Goal: Task Accomplishment & Management: Manage account settings

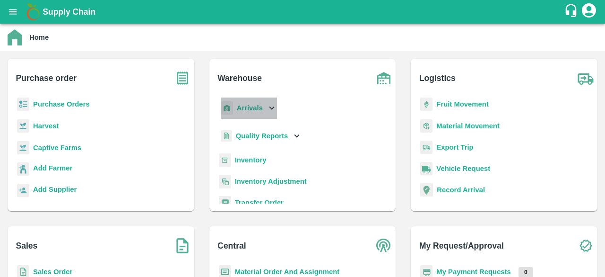
click at [272, 107] on icon at bounding box center [272, 108] width 10 height 10
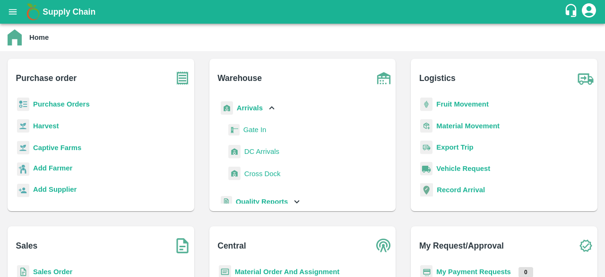
click at [268, 150] on span "DC Arrivals" at bounding box center [262, 151] width 35 height 10
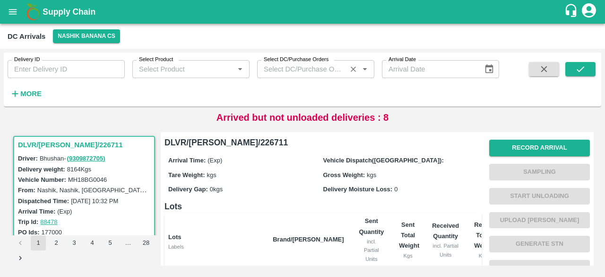
click at [314, 67] on input "Select DC/Purchase Orders" at bounding box center [302, 69] width 84 height 12
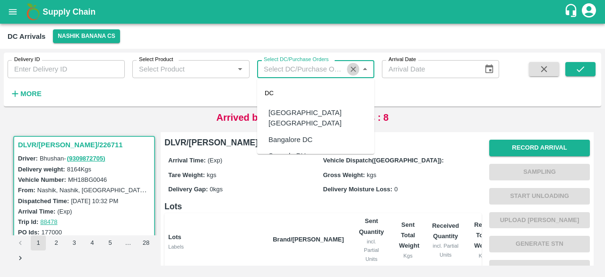
click at [357, 70] on icon "Clear" at bounding box center [353, 69] width 9 height 9
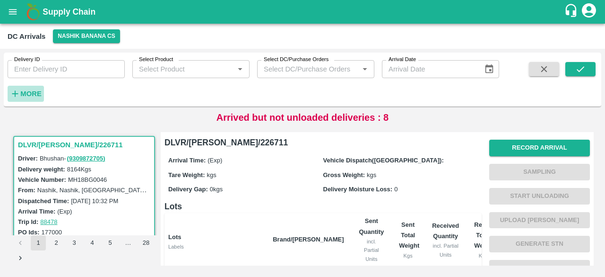
click at [35, 100] on h6 "More" at bounding box center [30, 94] width 21 height 12
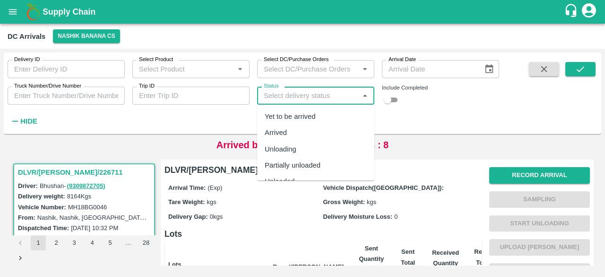
click at [298, 96] on input "Status" at bounding box center [308, 95] width 96 height 12
click at [307, 117] on div "Yet to be arrived" at bounding box center [290, 116] width 51 height 10
type input "Yet to be arrived"
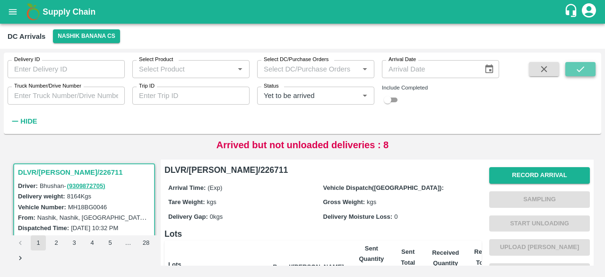
click at [582, 75] on button "submit" at bounding box center [581, 69] width 30 height 14
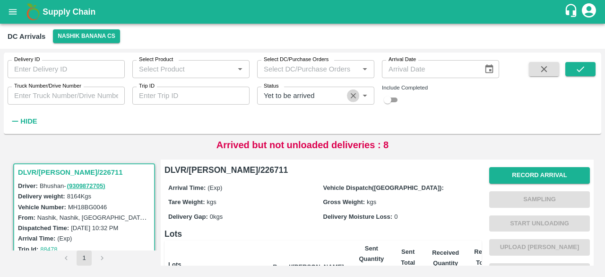
click at [353, 96] on icon "Clear" at bounding box center [353, 95] width 5 height 5
click at [69, 93] on input "Truck Number/Drive Number" at bounding box center [66, 96] width 117 height 18
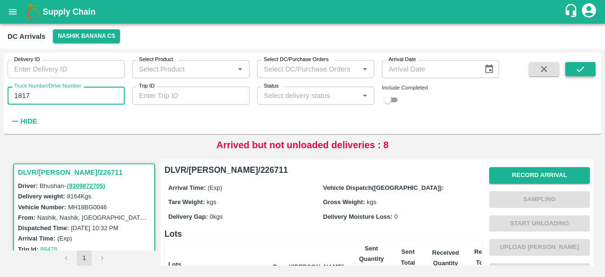
type input "1817"
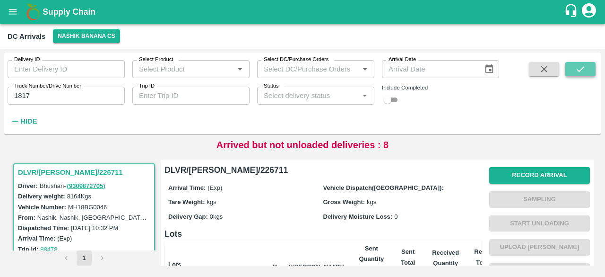
click at [585, 70] on icon "submit" at bounding box center [581, 69] width 10 height 10
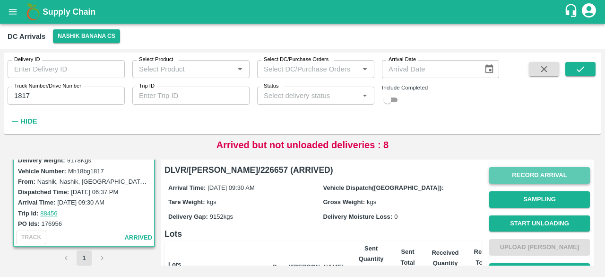
click at [534, 175] on button "Record Arrival" at bounding box center [540, 175] width 101 height 17
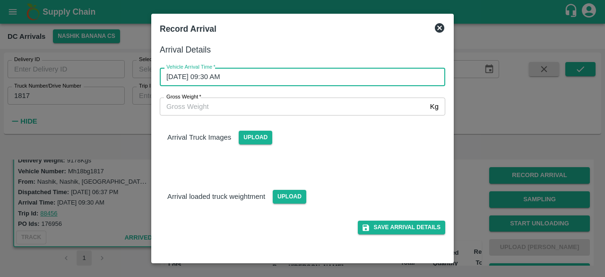
click at [282, 76] on input "[DATE] 09:30 AM" at bounding box center [299, 77] width 279 height 18
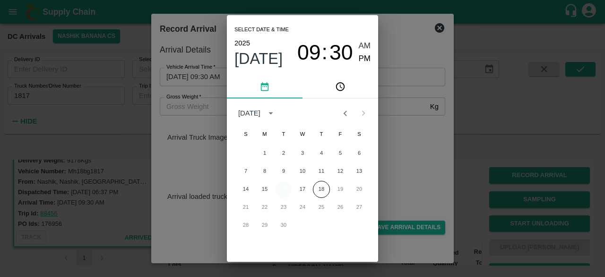
click at [284, 192] on button "16" at bounding box center [283, 189] width 17 height 17
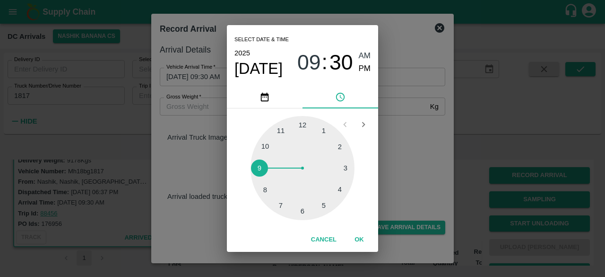
click at [399, 143] on div "Select date & time [DATE] 09 : 30 AM PM 1 2 3 4 5 6 7 8 9 10 11 12 Cancel OK" at bounding box center [302, 138] width 605 height 277
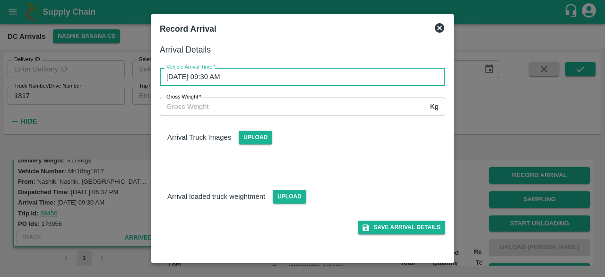
click at [179, 75] on input "[DATE] 09:30 AM" at bounding box center [299, 77] width 279 height 18
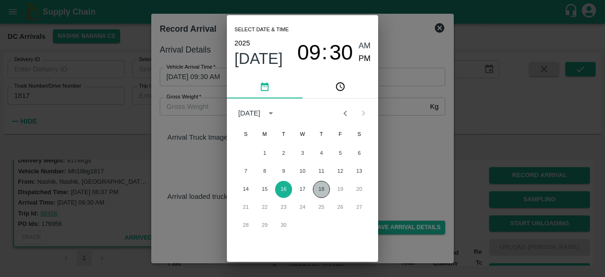
click at [322, 189] on button "18" at bounding box center [321, 189] width 17 height 17
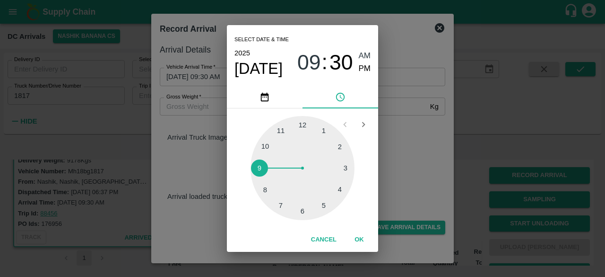
click at [298, 213] on div at bounding box center [303, 168] width 104 height 104
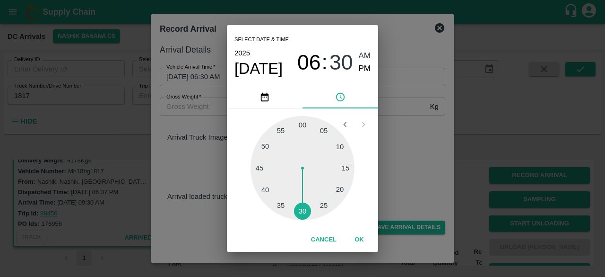
click at [341, 145] on div at bounding box center [303, 168] width 104 height 104
type input "[DATE] 06:10 AM"
click at [381, 144] on div "Select date & time [DATE] 06 : 10 AM PM 05 10 15 20 25 30 35 40 45 50 55 00 Can…" at bounding box center [302, 138] width 605 height 277
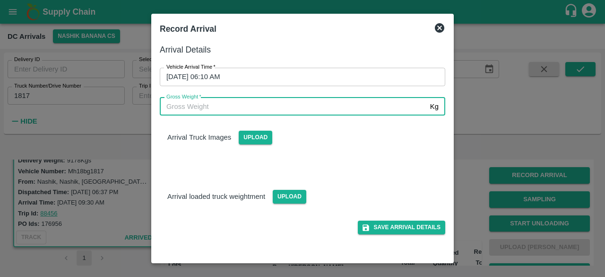
click at [217, 107] on input "Gross Weight   *" at bounding box center [293, 106] width 267 height 18
type input "16335"
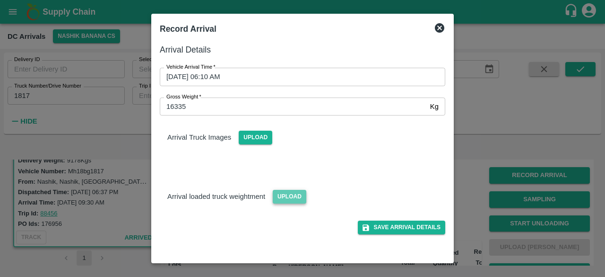
click at [290, 199] on span "Upload" at bounding box center [290, 197] width 34 height 14
click at [0, 0] on input "Upload" at bounding box center [0, 0] width 0 height 0
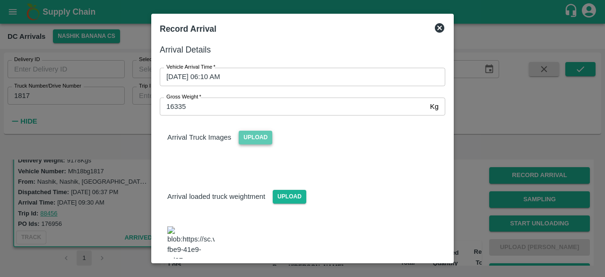
click at [257, 140] on span "Upload" at bounding box center [256, 138] width 34 height 14
click at [0, 0] on input "Upload" at bounding box center [0, 0] width 0 height 0
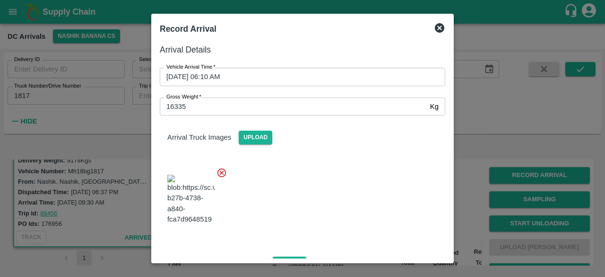
scroll to position [152, 0]
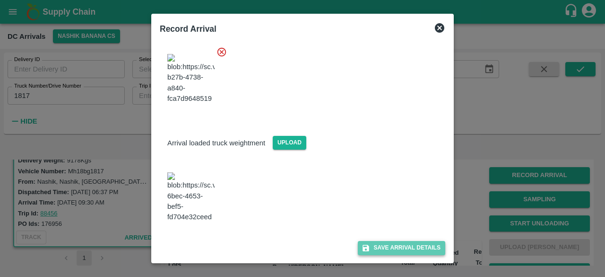
click at [393, 246] on button "Save Arrival Details" at bounding box center [402, 248] width 88 height 14
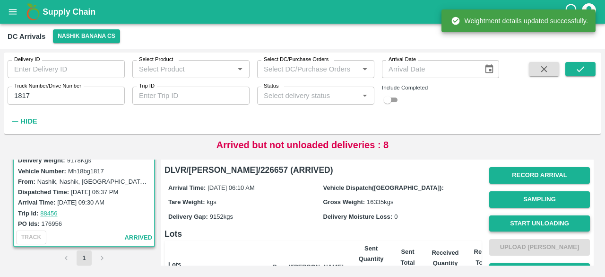
scroll to position [0, 0]
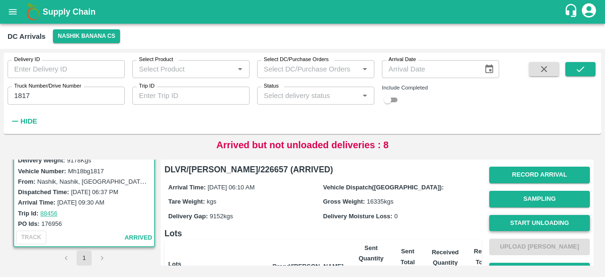
click at [544, 225] on button "Start Unloading" at bounding box center [540, 223] width 101 height 17
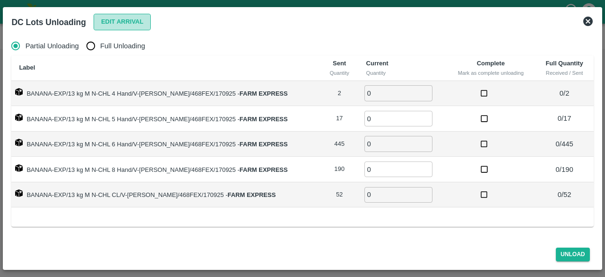
click at [120, 20] on button "Edit Arrival" at bounding box center [123, 22] width 58 height 17
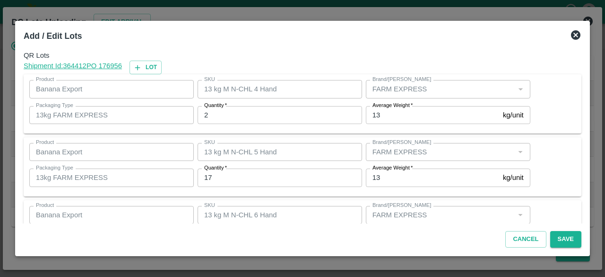
click at [577, 34] on icon at bounding box center [575, 34] width 11 height 11
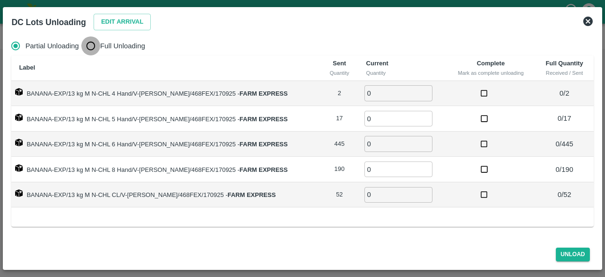
click at [90, 43] on input "Full Unloading" at bounding box center [90, 45] width 19 height 19
radio input "true"
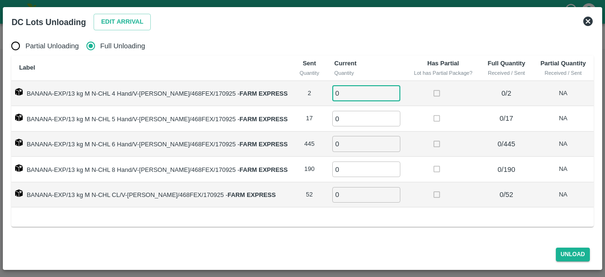
click at [343, 96] on input "0" at bounding box center [367, 93] width 68 height 16
type input "2"
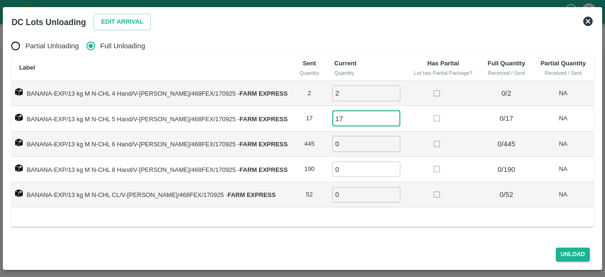
type input "17"
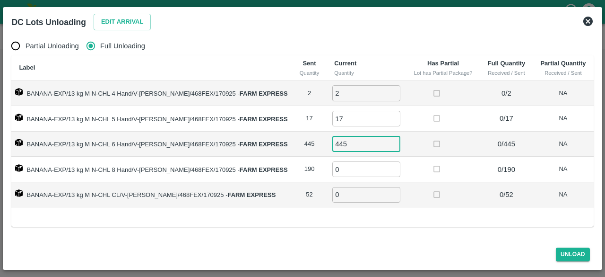
type input "445"
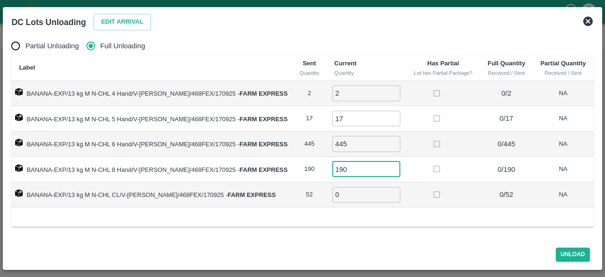
type input "190"
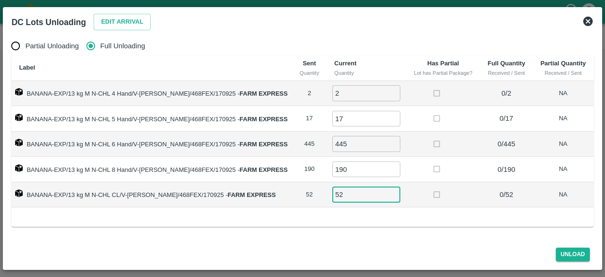
type input "52"
click at [570, 252] on button "Unload" at bounding box center [573, 254] width 34 height 14
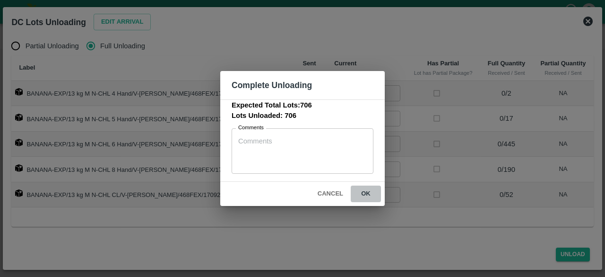
click at [368, 194] on button "ok" at bounding box center [366, 193] width 30 height 17
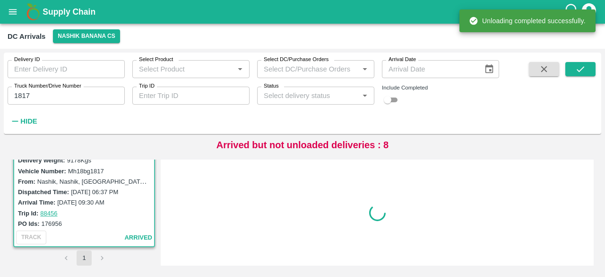
scroll to position [0, 0]
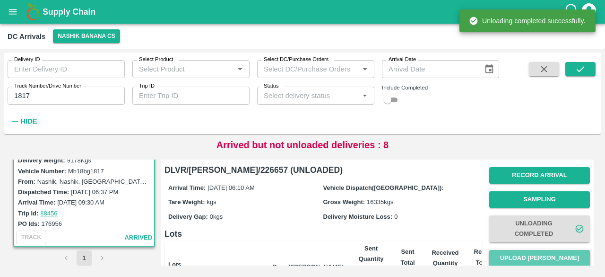
click at [539, 257] on button "Upload [PERSON_NAME]" at bounding box center [540, 258] width 101 height 17
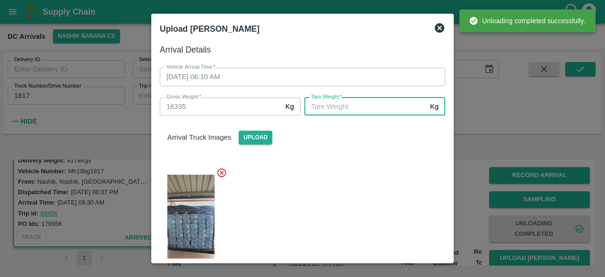
click at [344, 104] on input "[PERSON_NAME]   *" at bounding box center [366, 106] width 122 height 18
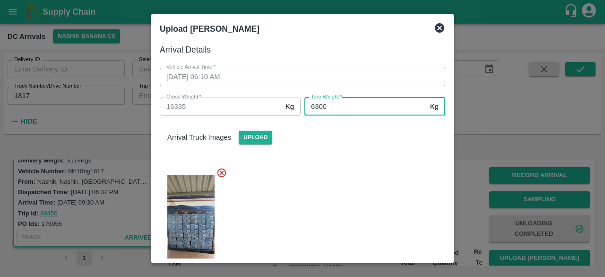
type input "6300"
click at [348, 182] on div at bounding box center [298, 224] width 293 height 130
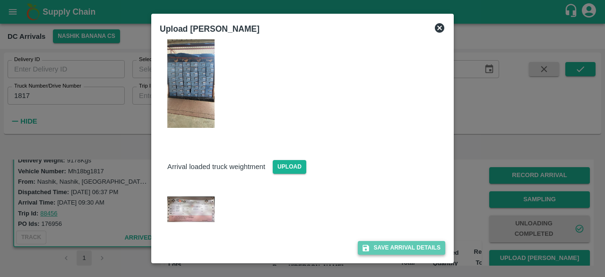
click at [397, 246] on button "Save Arrival Details" at bounding box center [402, 248] width 88 height 14
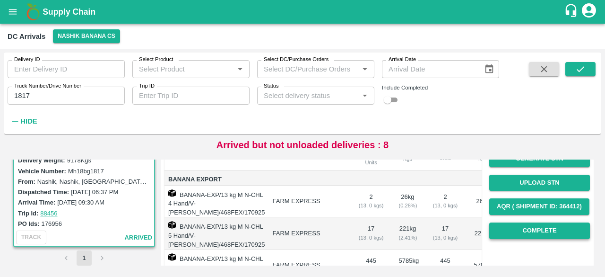
scroll to position [123, 0]
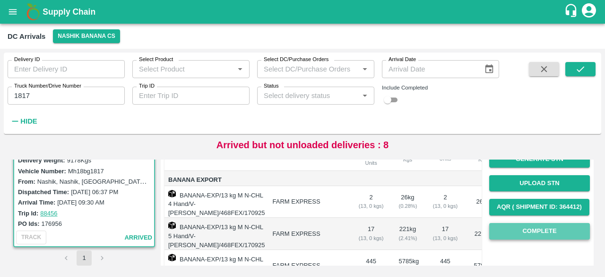
click at [536, 228] on button "Complete" at bounding box center [540, 231] width 101 height 17
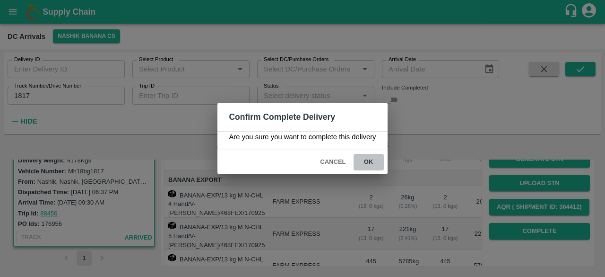
click at [371, 162] on button "ok" at bounding box center [369, 162] width 30 height 17
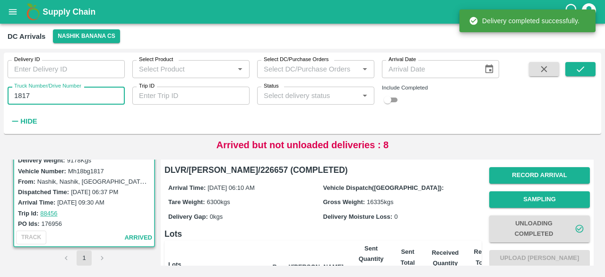
click at [21, 95] on input "1817" at bounding box center [66, 96] width 117 height 18
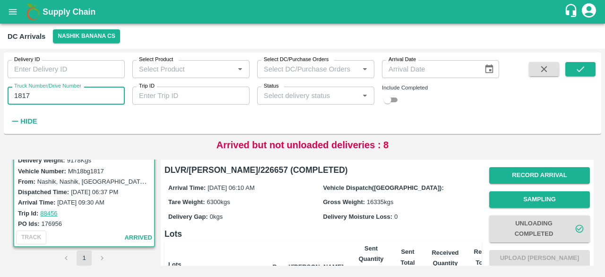
click at [21, 95] on input "1817" at bounding box center [66, 96] width 117 height 18
type input "4052"
click at [588, 68] on button "submit" at bounding box center [581, 69] width 30 height 14
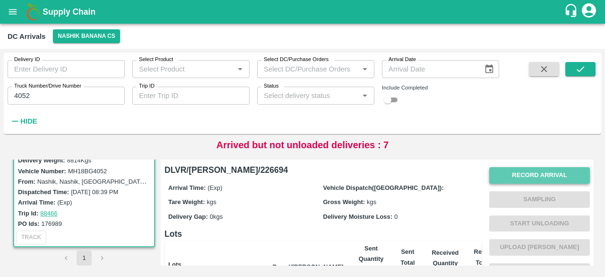
click at [524, 169] on button "Record Arrival" at bounding box center [540, 175] width 101 height 17
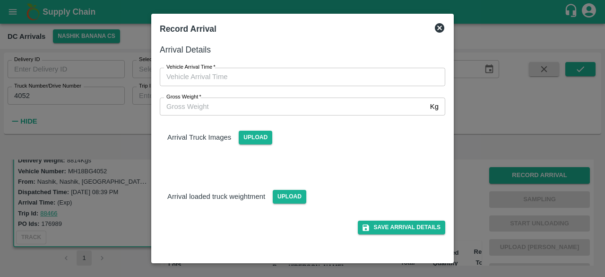
type input "DD/MM/YYYY hh:mm aa"
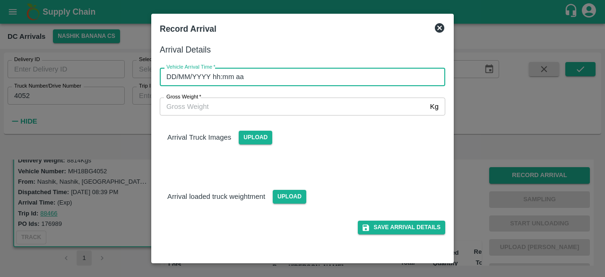
click at [311, 77] on input "DD/MM/YYYY hh:mm aa" at bounding box center [299, 77] width 279 height 18
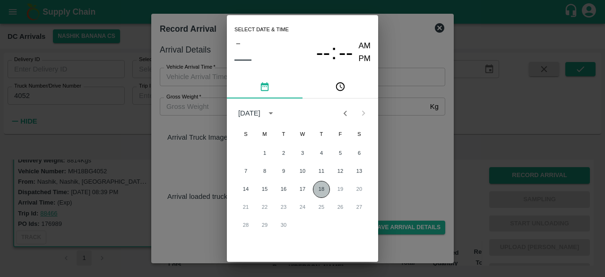
click at [322, 193] on button "18" at bounding box center [321, 189] width 17 height 17
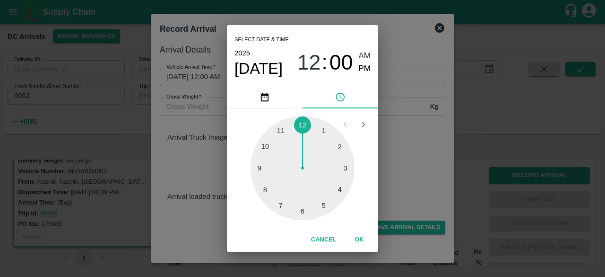
click at [267, 191] on div at bounding box center [303, 168] width 104 height 104
click at [265, 193] on div at bounding box center [303, 168] width 104 height 104
type input "[DATE] 08:39 AM"
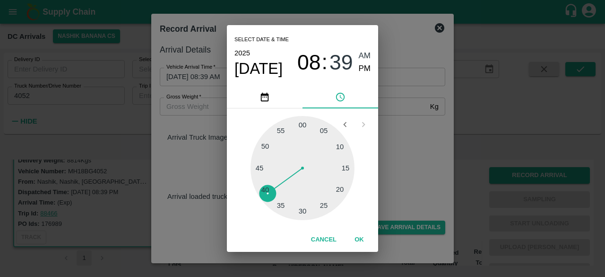
click at [411, 164] on div "Select date & time [DATE] 08 : 39 AM PM 05 10 15 20 25 30 35 40 45 50 55 00 Can…" at bounding box center [302, 138] width 605 height 277
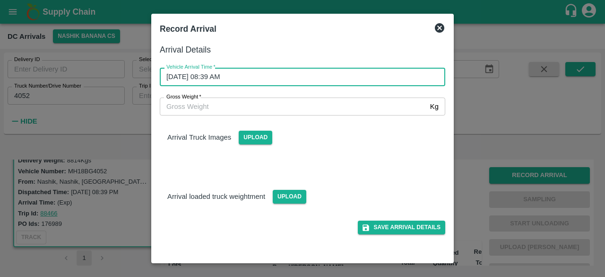
click at [211, 111] on input "Gross Weight   *" at bounding box center [293, 106] width 267 height 18
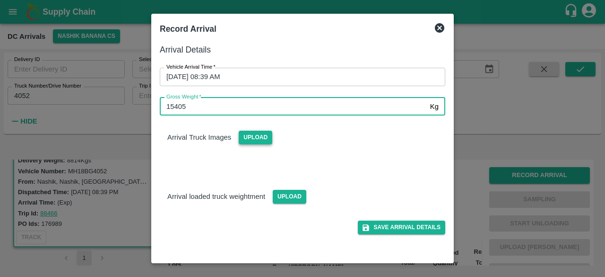
type input "15405"
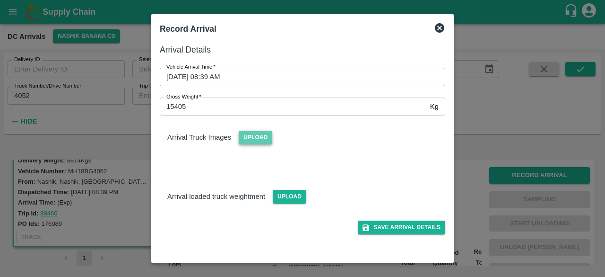
click at [252, 139] on span "Upload" at bounding box center [256, 138] width 34 height 14
click at [0, 0] on input "Upload" at bounding box center [0, 0] width 0 height 0
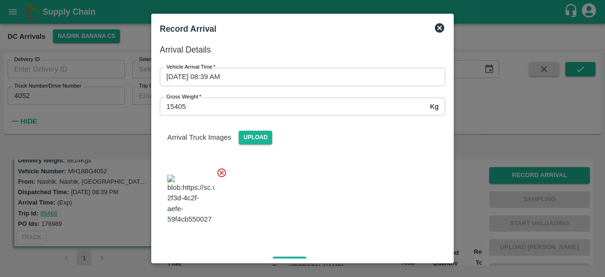
scroll to position [102, 0]
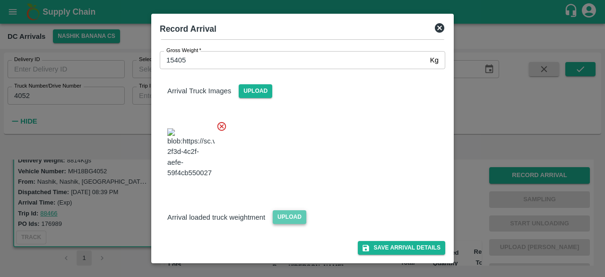
click at [296, 223] on span "Upload" at bounding box center [290, 217] width 34 height 14
click at [0, 0] on input "Upload" at bounding box center [0, 0] width 0 height 0
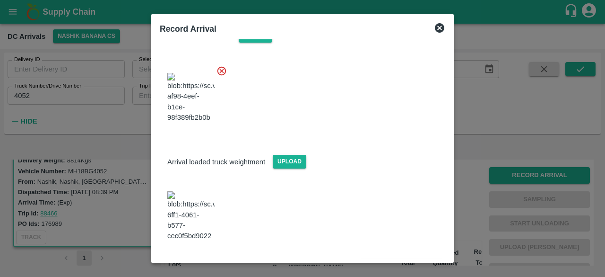
scroll to position [238, 0]
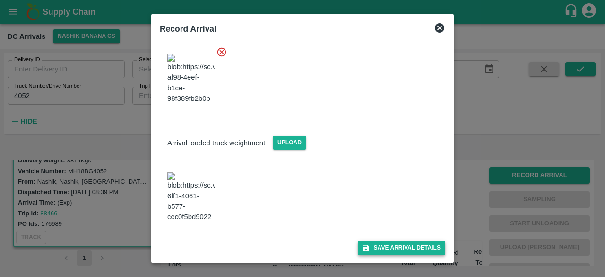
click at [401, 245] on button "Save Arrival Details" at bounding box center [402, 248] width 88 height 14
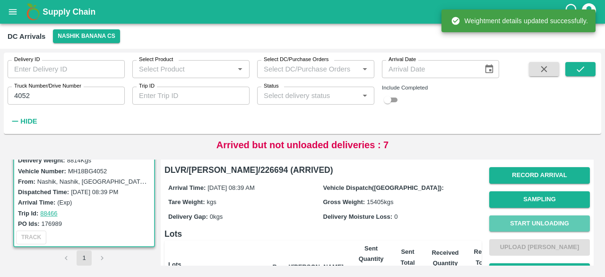
click at [534, 221] on button "Start Unloading" at bounding box center [540, 223] width 101 height 17
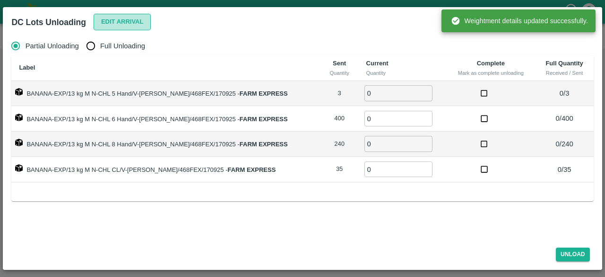
click at [122, 24] on button "Edit Arrival" at bounding box center [123, 22] width 58 height 17
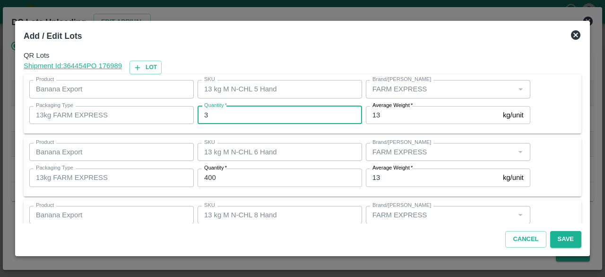
click at [236, 114] on input "3" at bounding box center [280, 115] width 165 height 18
type input "4"
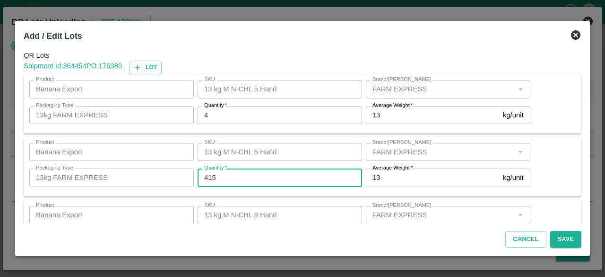
type input "415"
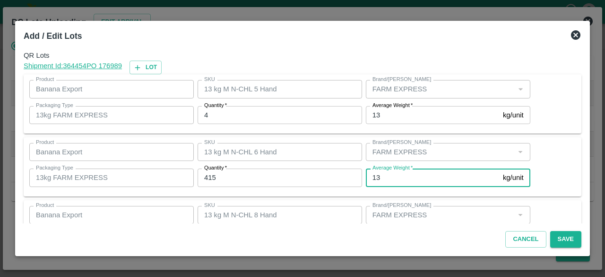
scroll to position [105, 0]
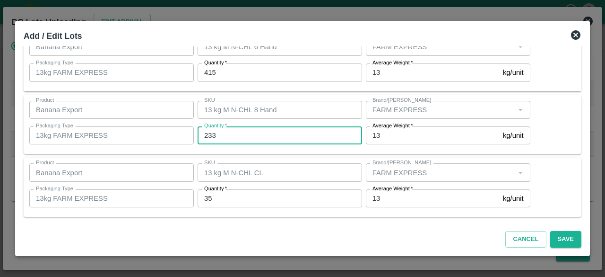
type input "233"
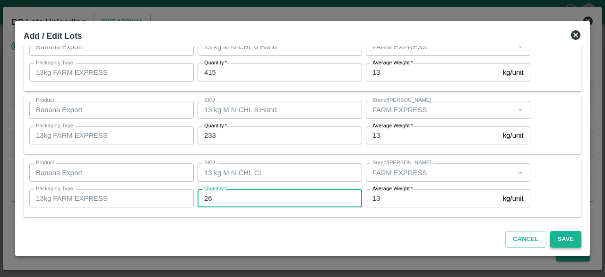
type input "26"
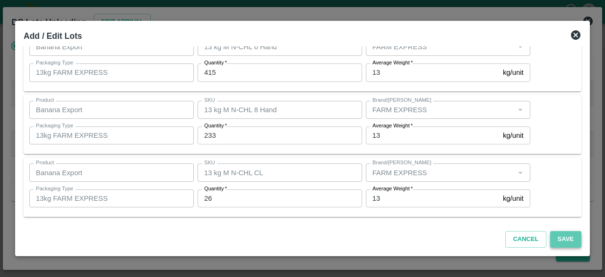
click at [563, 237] on button "Save" at bounding box center [566, 239] width 31 height 17
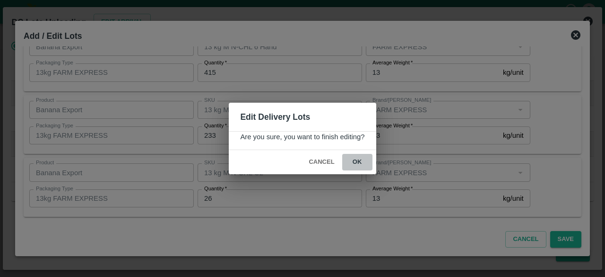
click at [356, 163] on button "ok" at bounding box center [357, 162] width 30 height 17
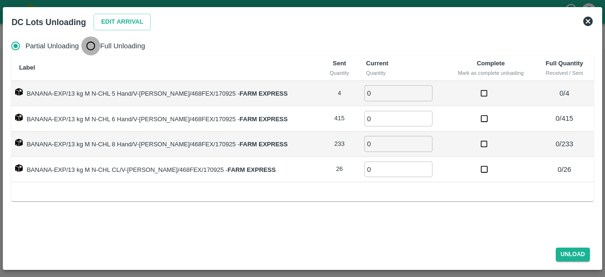
click at [84, 45] on input "Full Unloading" at bounding box center [90, 45] width 19 height 19
radio input "true"
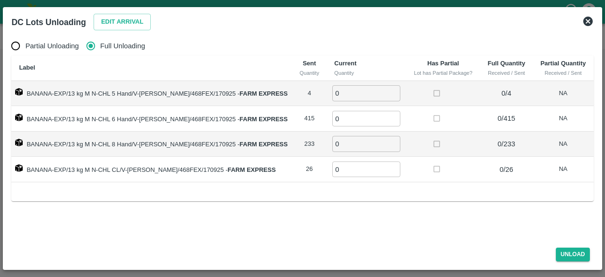
click at [348, 96] on input "0" at bounding box center [367, 93] width 68 height 16
type input "4"
type input "415"
type input "233"
type input "26"
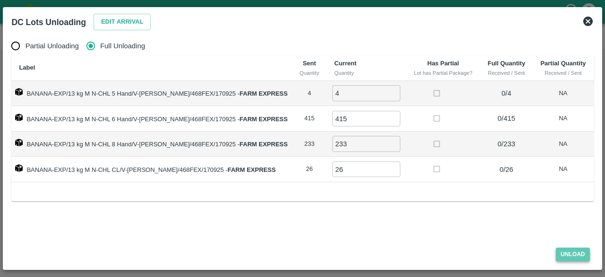
click at [565, 251] on button "Unload" at bounding box center [573, 254] width 34 height 14
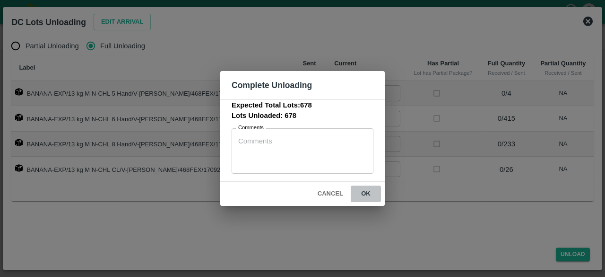
click at [367, 193] on button "ok" at bounding box center [366, 193] width 30 height 17
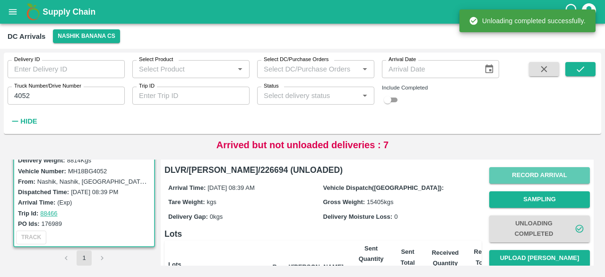
click at [586, 182] on button "Record Arrival" at bounding box center [540, 175] width 101 height 17
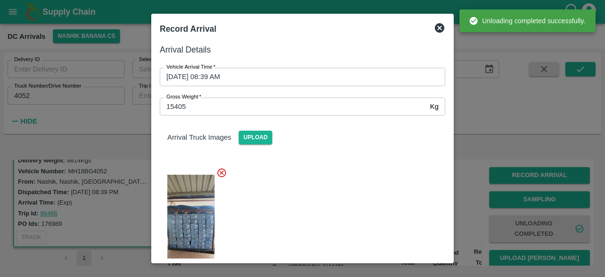
click at [440, 29] on icon at bounding box center [439, 27] width 9 height 9
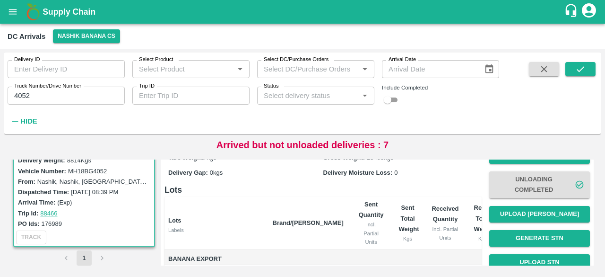
scroll to position [44, 0]
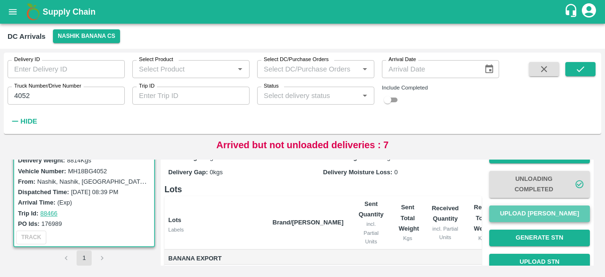
click at [533, 217] on button "Upload [PERSON_NAME]" at bounding box center [540, 213] width 101 height 17
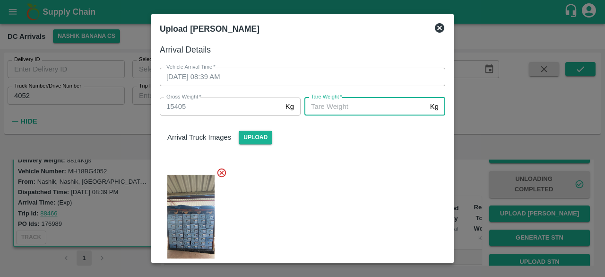
click at [357, 110] on input "[PERSON_NAME]   *" at bounding box center [366, 106] width 122 height 18
type input "5855"
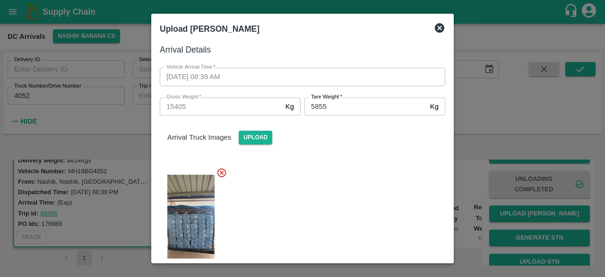
click at [364, 161] on div at bounding box center [298, 224] width 293 height 130
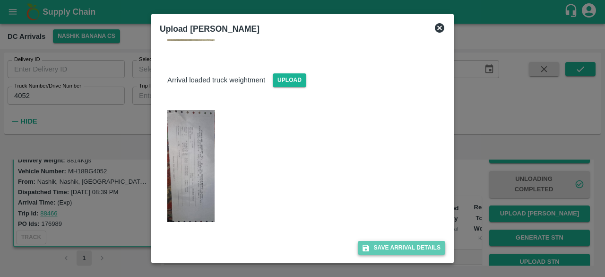
click at [397, 245] on button "Save Arrival Details" at bounding box center [402, 248] width 88 height 14
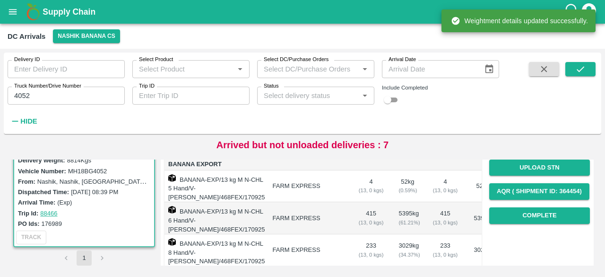
scroll to position [148, 0]
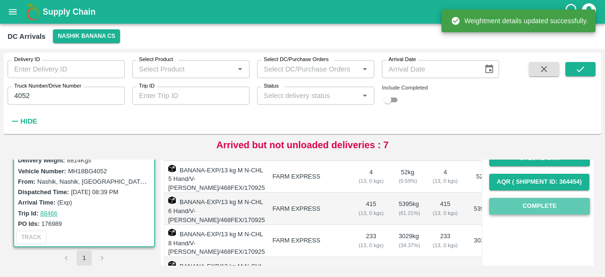
click at [542, 205] on button "Complete" at bounding box center [540, 206] width 101 height 17
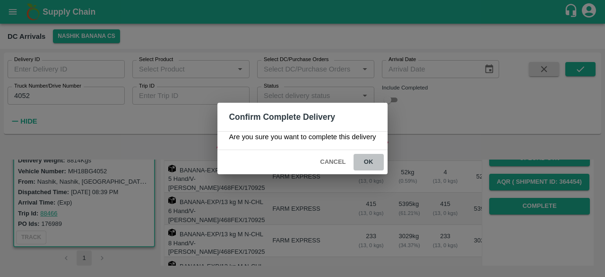
click at [371, 159] on button "ok" at bounding box center [369, 162] width 30 height 17
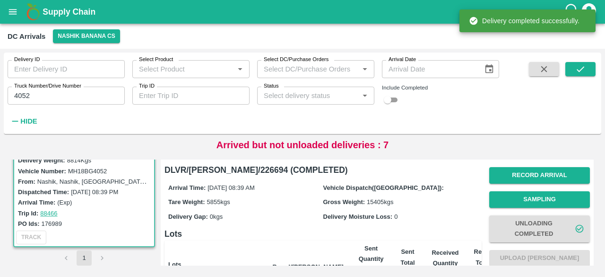
click at [22, 98] on input "4052" at bounding box center [66, 96] width 117 height 18
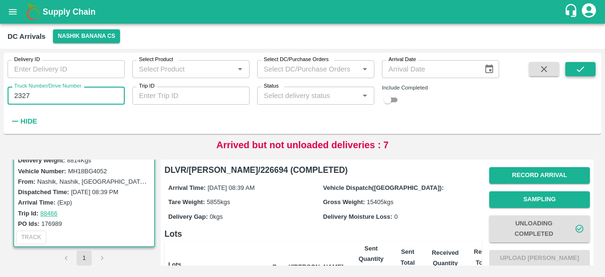
type input "2327"
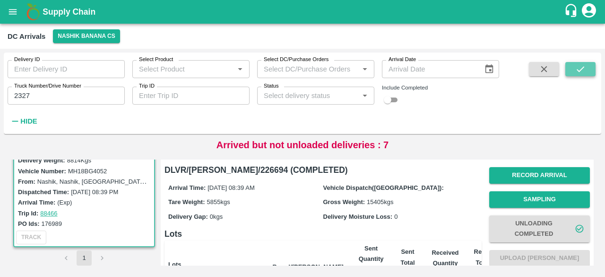
click at [579, 72] on icon "submit" at bounding box center [581, 69] width 10 height 10
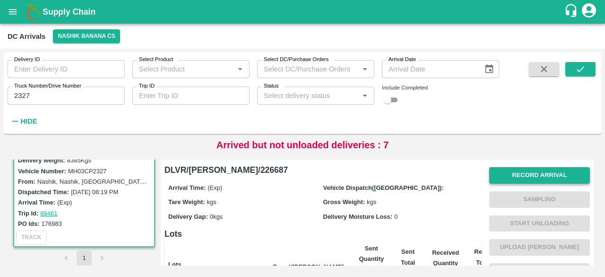
click at [532, 172] on button "Record Arrival" at bounding box center [540, 175] width 101 height 17
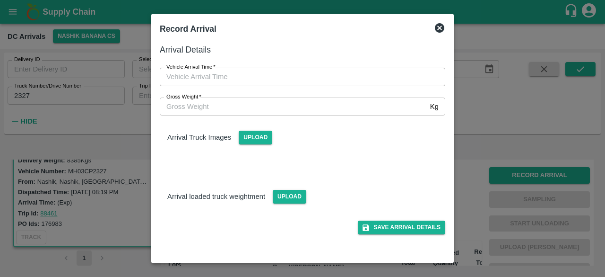
type input "DD/MM/YYYY hh:mm aa"
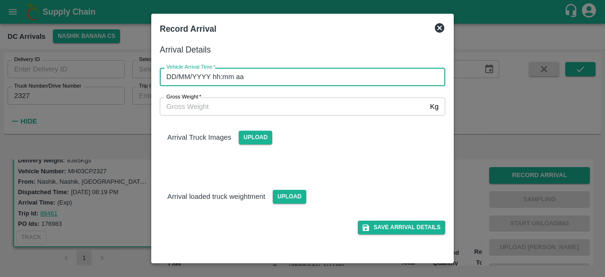
click at [288, 75] on input "DD/MM/YYYY hh:mm aa" at bounding box center [299, 77] width 279 height 18
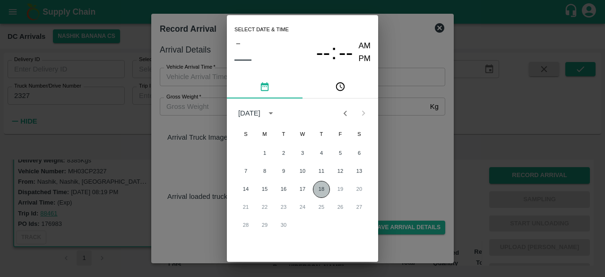
click at [317, 189] on button "18" at bounding box center [321, 189] width 17 height 17
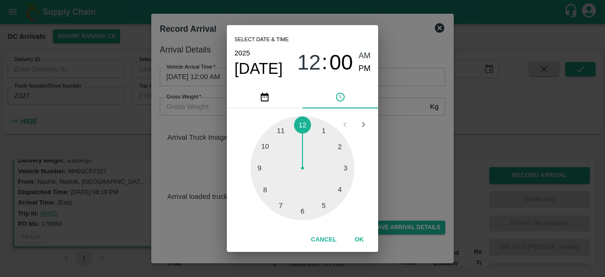
click at [324, 209] on div at bounding box center [303, 168] width 104 height 104
click at [342, 189] on div at bounding box center [303, 168] width 104 height 104
type input "[DATE] 05:20 AM"
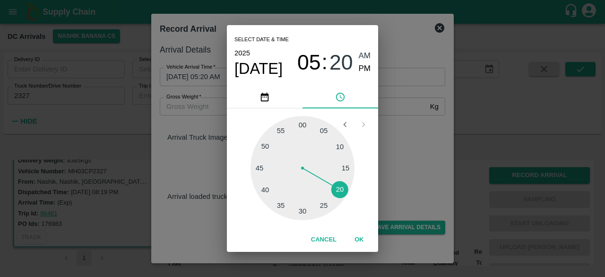
click at [419, 155] on div "Select date & time [DATE] 05 : 20 AM PM 05 10 15 20 25 30 35 40 45 50 55 00 Can…" at bounding box center [302, 138] width 605 height 277
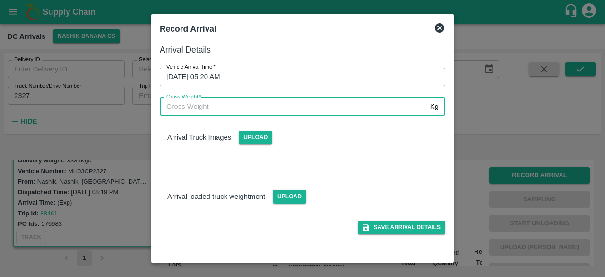
click at [221, 107] on input "Gross Weight   *" at bounding box center [293, 106] width 267 height 18
type input "14010"
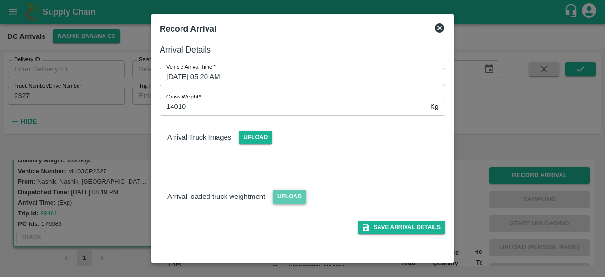
click at [281, 194] on span "Upload" at bounding box center [290, 197] width 34 height 14
click at [0, 0] on input "Upload" at bounding box center [0, 0] width 0 height 0
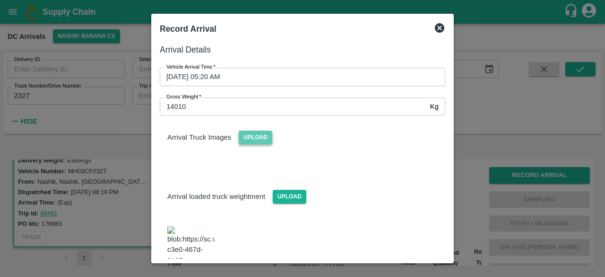
click at [243, 139] on span "Upload" at bounding box center [256, 138] width 34 height 14
click at [0, 0] on input "Upload" at bounding box center [0, 0] width 0 height 0
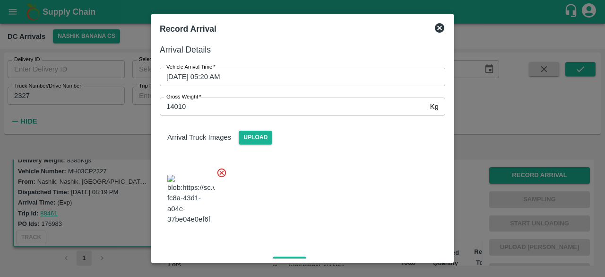
scroll to position [109, 0]
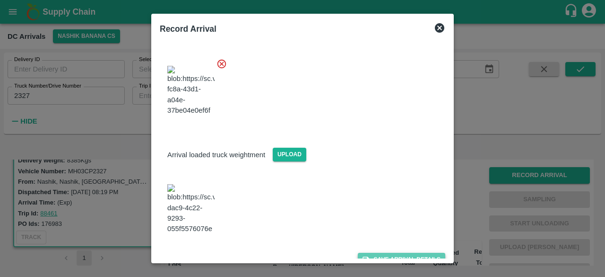
click at [393, 253] on button "Save Arrival Details" at bounding box center [402, 260] width 88 height 14
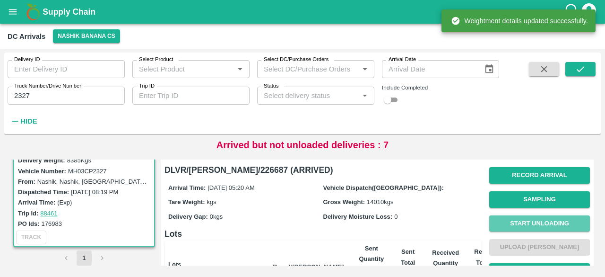
click at [537, 220] on button "Start Unloading" at bounding box center [540, 223] width 101 height 17
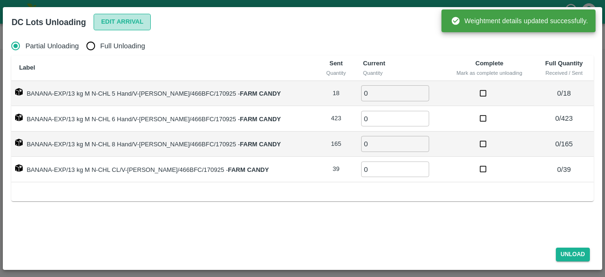
click at [122, 17] on button "Edit Arrival" at bounding box center [123, 22] width 58 height 17
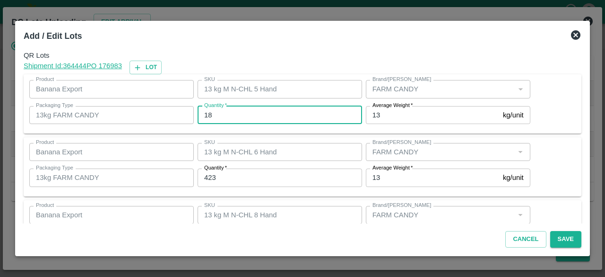
click at [208, 114] on input "18" at bounding box center [280, 115] width 165 height 18
type input "19"
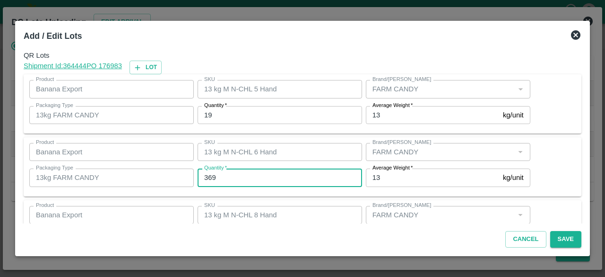
type input "369"
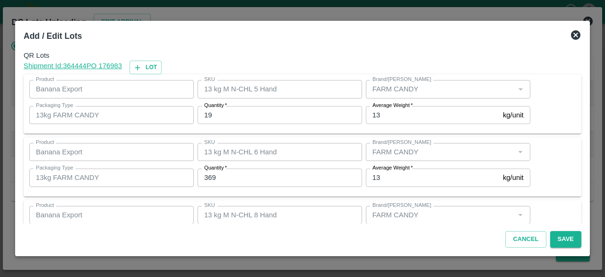
scroll to position [105, 0]
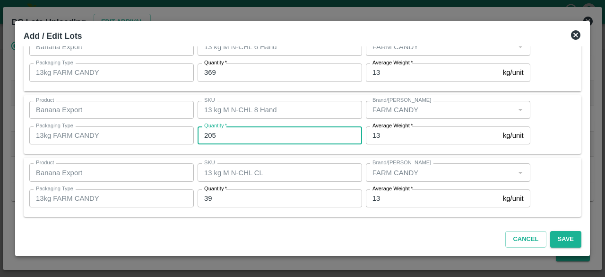
type input "205"
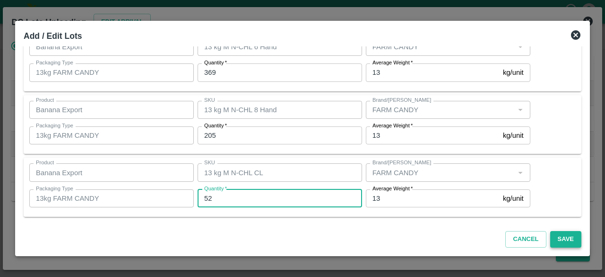
type input "52"
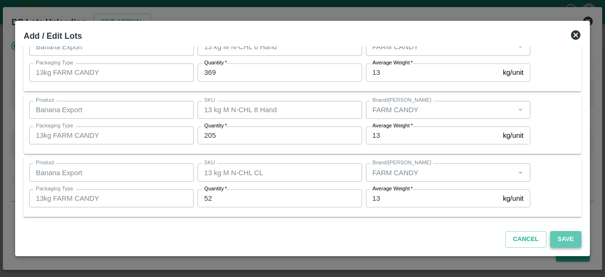
click at [565, 243] on button "Save" at bounding box center [566, 239] width 31 height 17
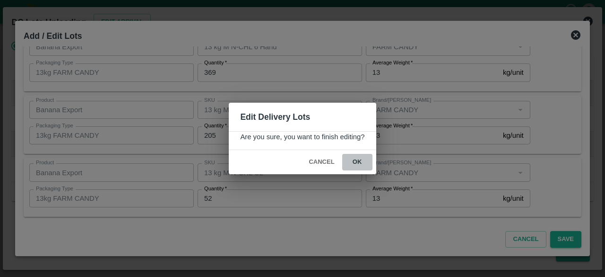
click at [354, 163] on button "ok" at bounding box center [357, 162] width 30 height 17
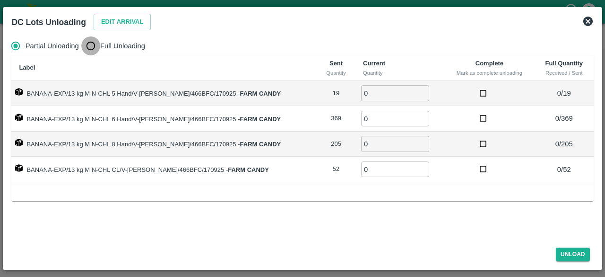
click at [92, 47] on input "Full Unloading" at bounding box center [90, 45] width 19 height 19
radio input "true"
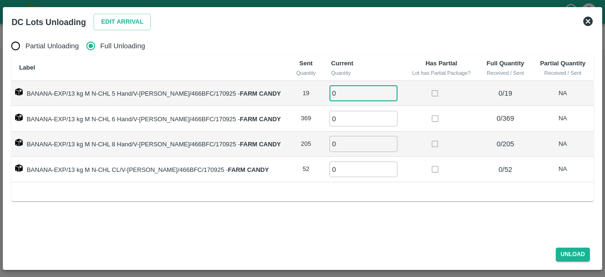
click at [337, 91] on input "0" at bounding box center [364, 93] width 68 height 16
type input "19"
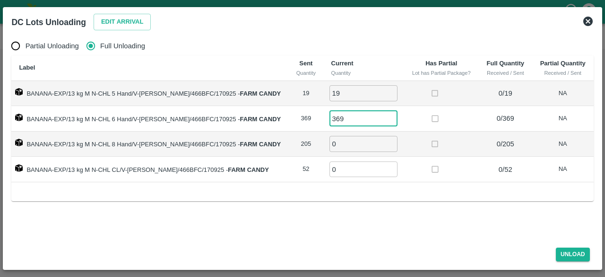
type input "369"
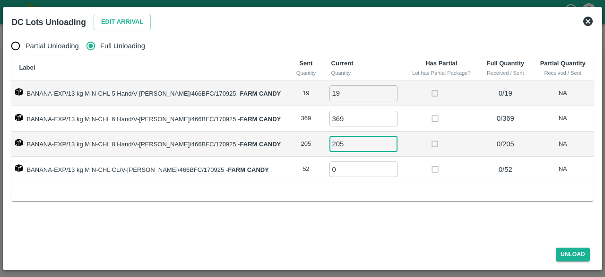
type input "205"
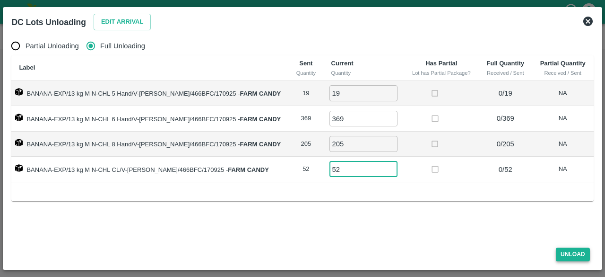
type input "52"
click at [569, 251] on button "Unload" at bounding box center [573, 254] width 34 height 14
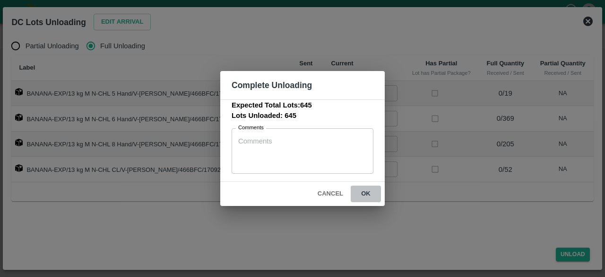
click at [367, 194] on button "ok" at bounding box center [366, 193] width 30 height 17
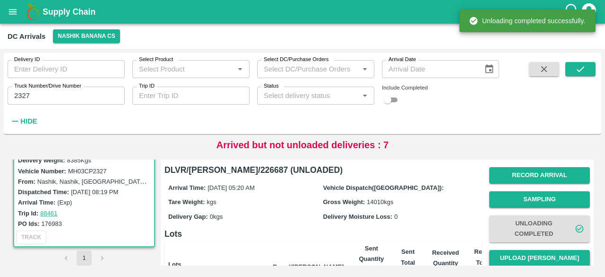
click at [539, 251] on button "Upload [PERSON_NAME]" at bounding box center [540, 258] width 101 height 17
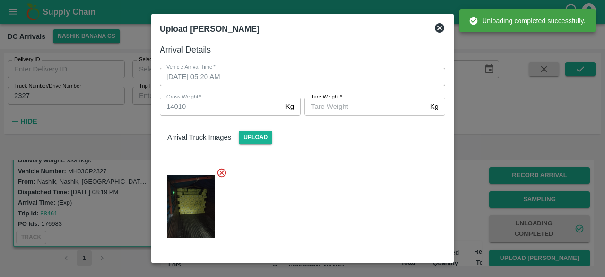
click at [360, 107] on input "[PERSON_NAME]   *" at bounding box center [366, 106] width 122 height 18
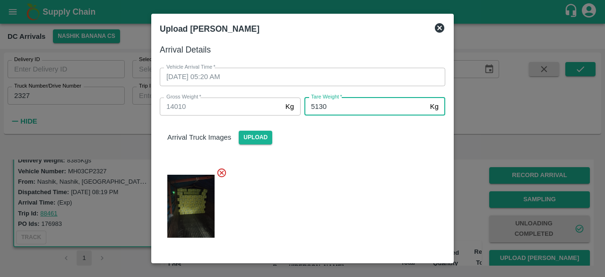
type input "5130"
click at [377, 182] on div at bounding box center [298, 203] width 293 height 88
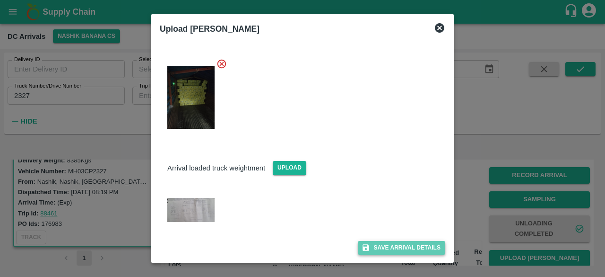
click at [397, 249] on button "Save Arrival Details" at bounding box center [402, 248] width 88 height 14
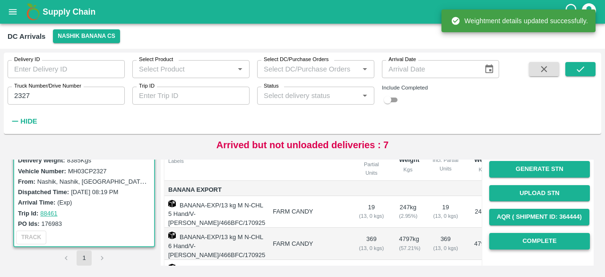
scroll to position [114, 0]
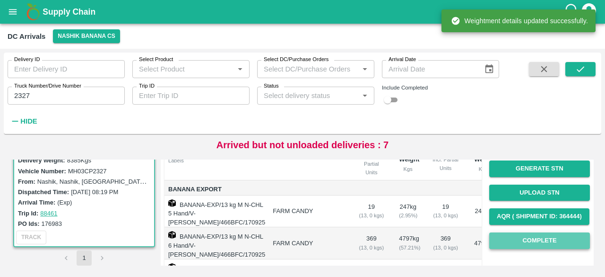
click at [536, 244] on button "Complete" at bounding box center [540, 240] width 101 height 17
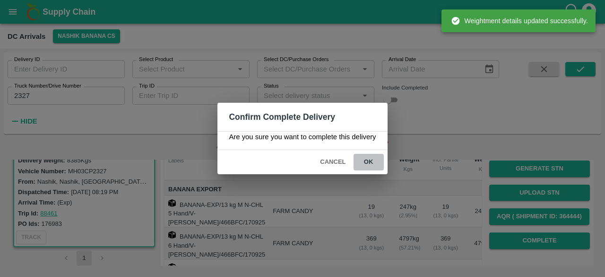
click at [367, 160] on button "ok" at bounding box center [369, 162] width 30 height 17
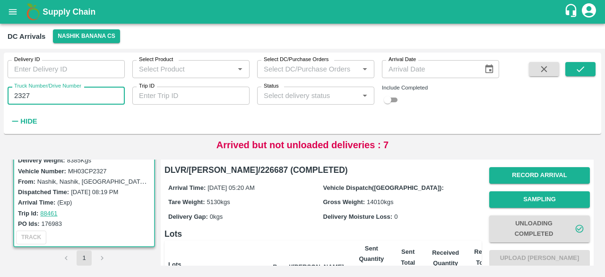
click at [25, 96] on input "2327" at bounding box center [66, 96] width 117 height 18
type input "0046"
click at [579, 72] on icon "submit" at bounding box center [581, 69] width 10 height 10
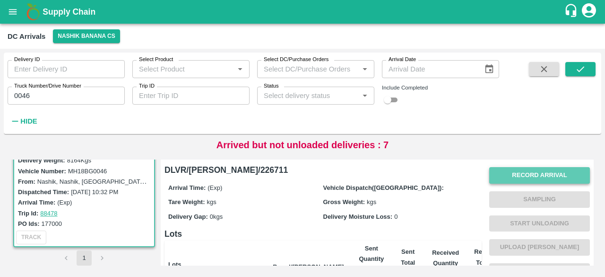
click at [533, 176] on button "Record Arrival" at bounding box center [540, 175] width 101 height 17
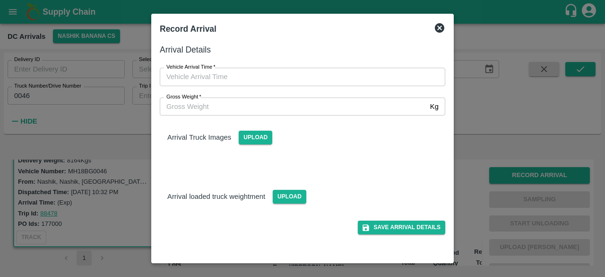
type input "DD/MM/YYYY hh:mm aa"
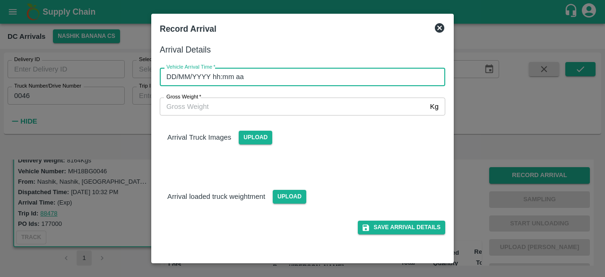
click at [325, 77] on input "DD/MM/YYYY hh:mm aa" at bounding box center [299, 77] width 279 height 18
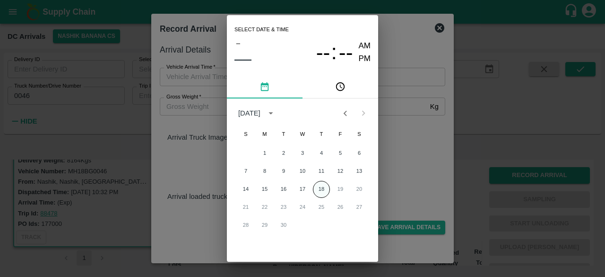
click at [321, 191] on button "18" at bounding box center [321, 189] width 17 height 17
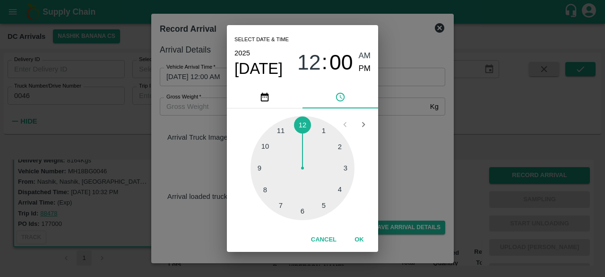
click at [260, 167] on div at bounding box center [303, 168] width 104 height 104
type input "[DATE] 09:00 AM"
click at [381, 155] on div "Select date & time [DATE] 09 : 00 AM PM 05 10 15 20 25 30 35 40 45 50 55 00 Can…" at bounding box center [302, 138] width 605 height 277
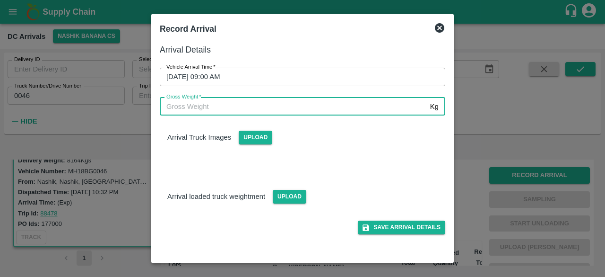
click at [197, 111] on input "Gross Weight   *" at bounding box center [293, 106] width 267 height 18
type input "14410"
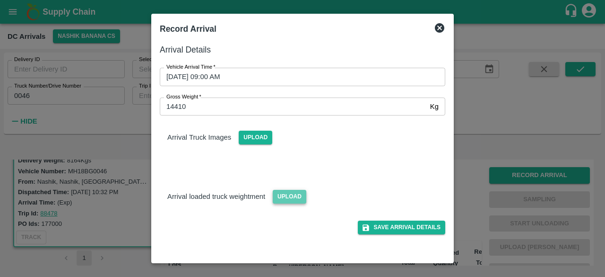
click at [287, 192] on span "Upload" at bounding box center [290, 197] width 34 height 14
click at [0, 0] on input "Upload" at bounding box center [0, 0] width 0 height 0
click at [253, 146] on div "Arrival Truck Images Upload" at bounding box center [298, 141] width 293 height 67
click at [253, 141] on span "Upload" at bounding box center [256, 138] width 34 height 14
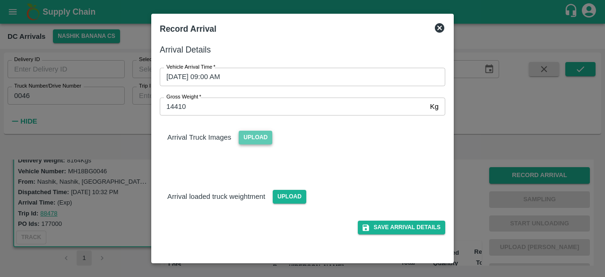
click at [0, 0] on input "Upload" at bounding box center [0, 0] width 0 height 0
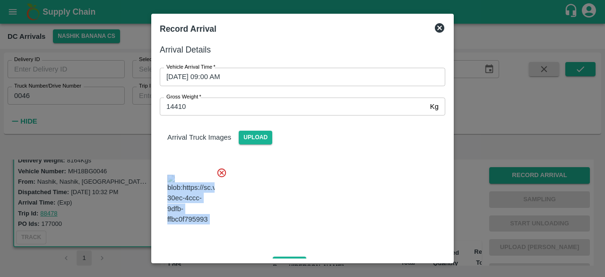
scroll to position [60, 0]
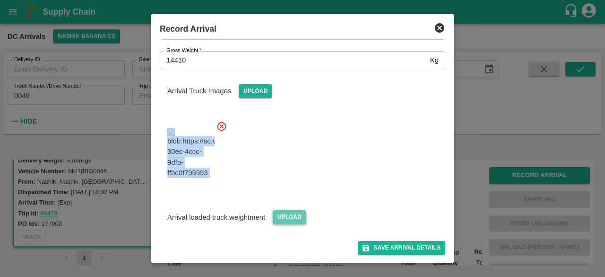
click at [287, 215] on span "Upload" at bounding box center [290, 217] width 34 height 14
click at [0, 0] on input "Upload" at bounding box center [0, 0] width 0 height 0
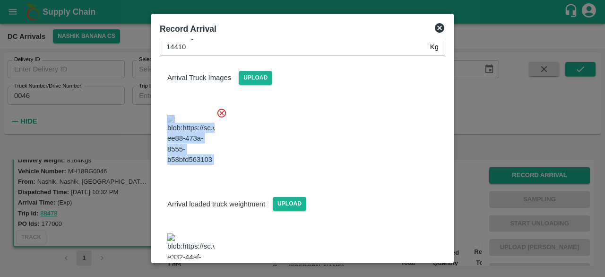
scroll to position [109, 0]
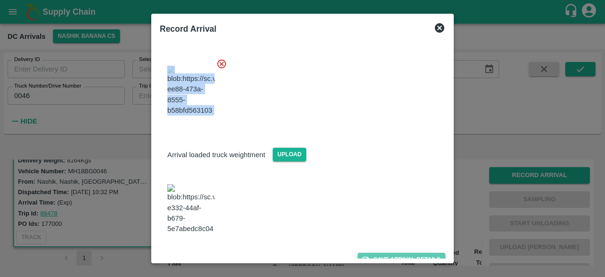
click at [395, 253] on button "Save Arrival Details" at bounding box center [402, 260] width 88 height 14
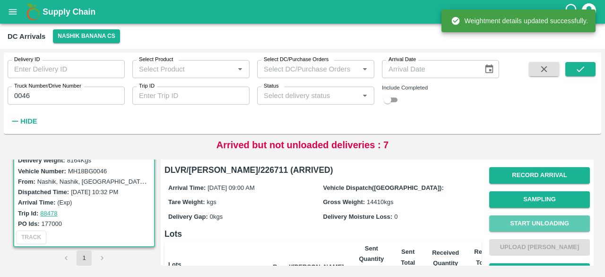
click at [542, 221] on button "Start Unloading" at bounding box center [540, 223] width 101 height 17
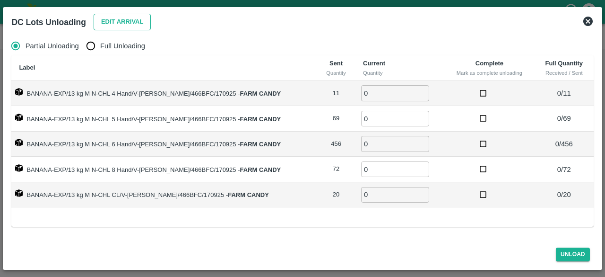
click at [123, 19] on button "Edit Arrival" at bounding box center [123, 22] width 58 height 17
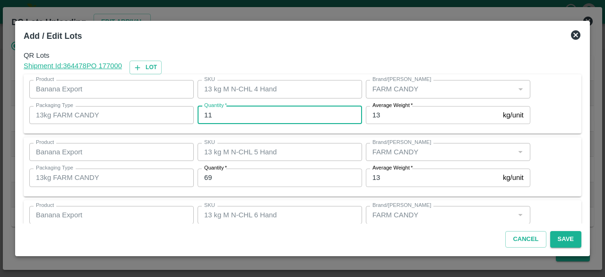
click at [206, 115] on input "11" at bounding box center [280, 115] width 165 height 18
type input "8"
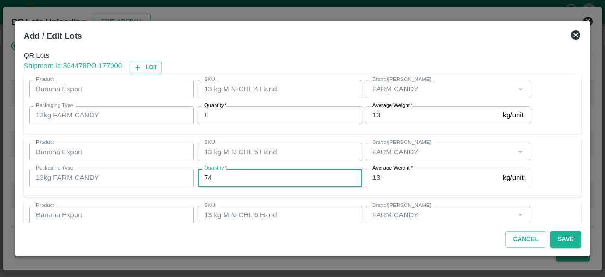
type input "74"
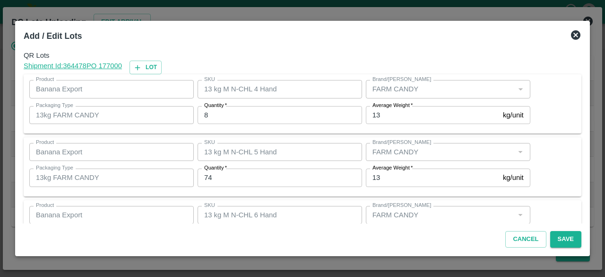
scroll to position [105, 0]
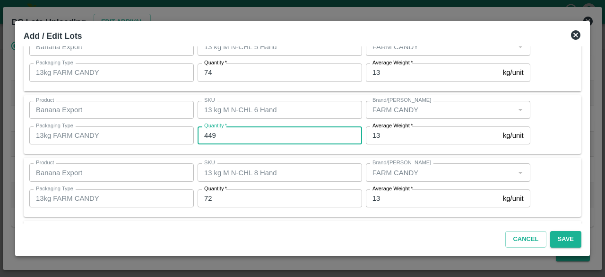
type input "449"
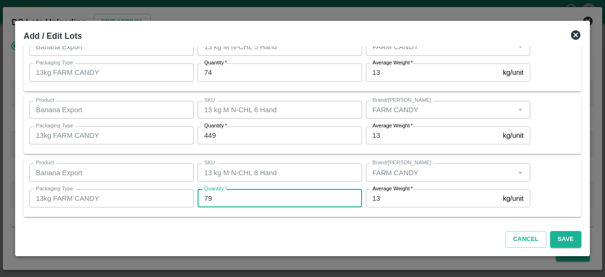
type input "79"
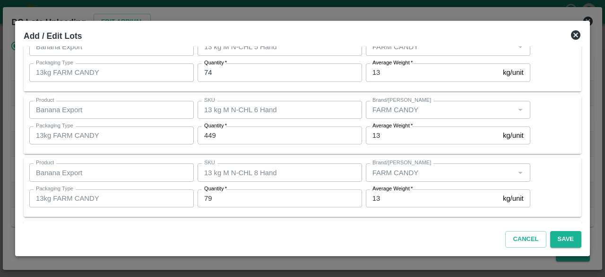
scroll to position [168, 0]
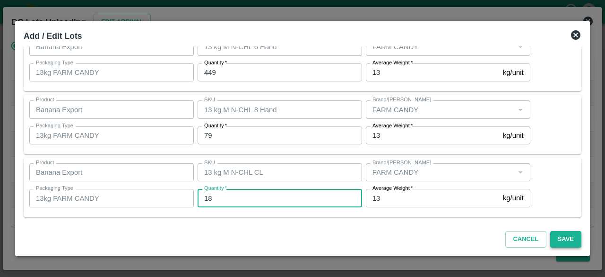
type input "18"
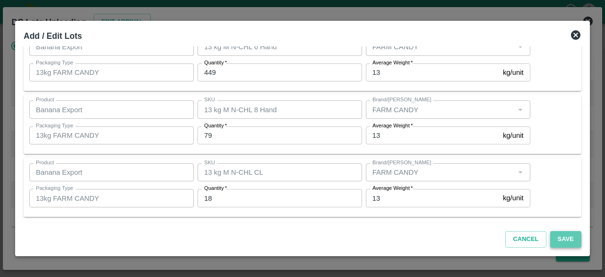
click at [564, 238] on button "Save" at bounding box center [566, 239] width 31 height 17
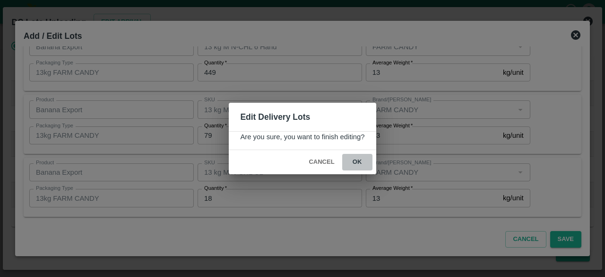
click at [355, 161] on button "ok" at bounding box center [357, 162] width 30 height 17
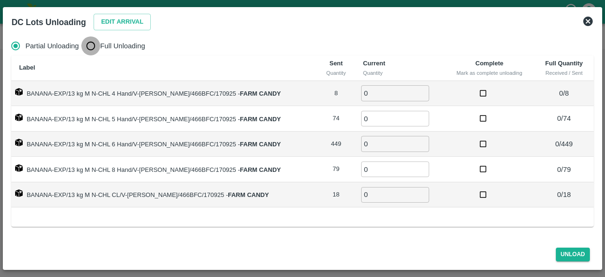
click at [93, 43] on input "Full Unloading" at bounding box center [90, 45] width 19 height 19
radio input "true"
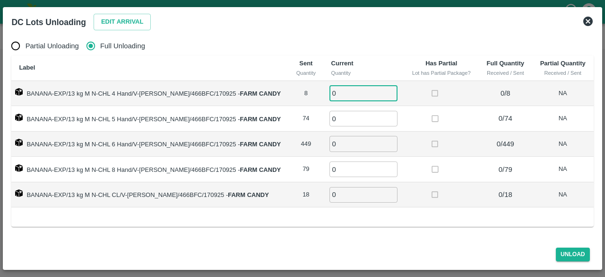
click at [341, 97] on input "0" at bounding box center [364, 93] width 68 height 16
type input "8"
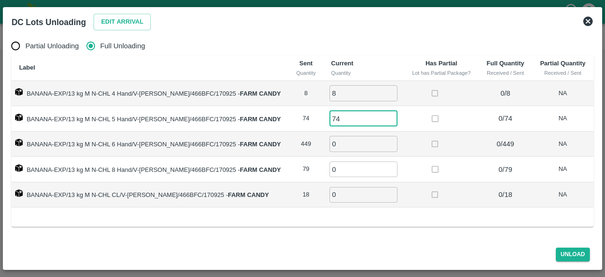
type input "74"
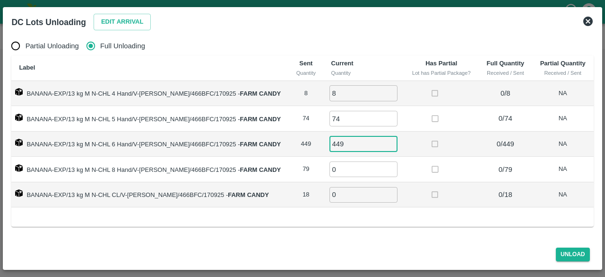
type input "449"
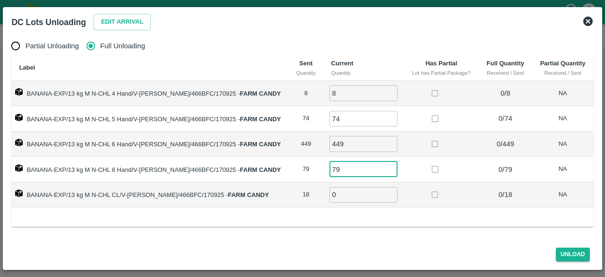
type input "79"
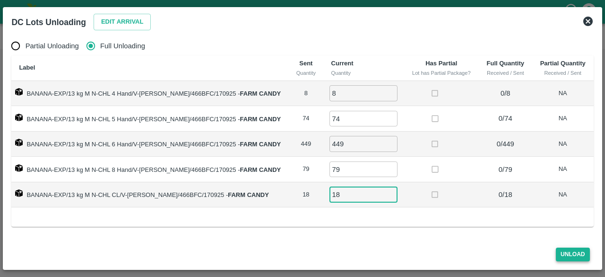
type input "18"
click at [572, 252] on button "Unload" at bounding box center [573, 254] width 34 height 14
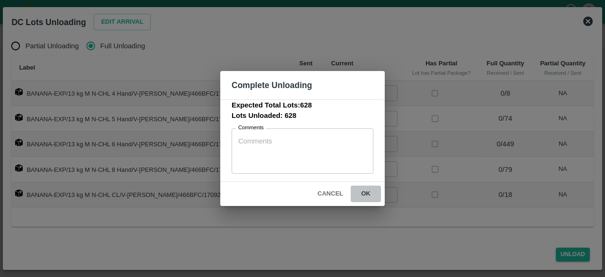
click at [366, 194] on button "ok" at bounding box center [366, 193] width 30 height 17
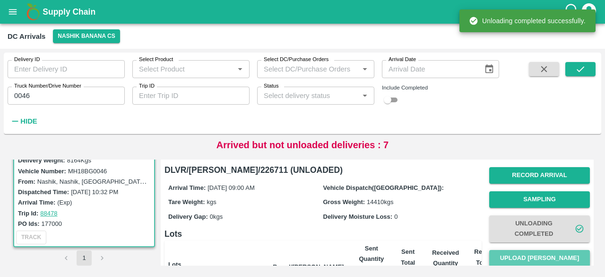
click at [541, 260] on button "Upload [PERSON_NAME]" at bounding box center [540, 258] width 101 height 17
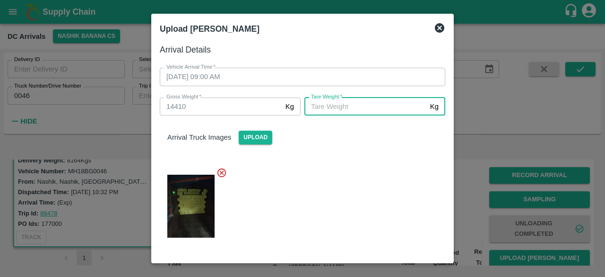
click at [371, 109] on input "[PERSON_NAME]   *" at bounding box center [366, 106] width 122 height 18
type input "5600"
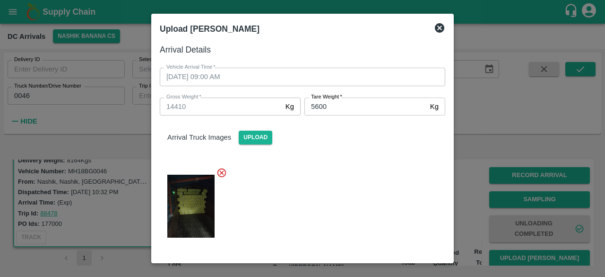
click at [447, 212] on div "Arrival Details Vehicle Arrival Time   * [DATE] 09:00 AM Vehicle Arrival Time G…" at bounding box center [302, 148] width 293 height 219
click at [402, 208] on div at bounding box center [298, 203] width 293 height 88
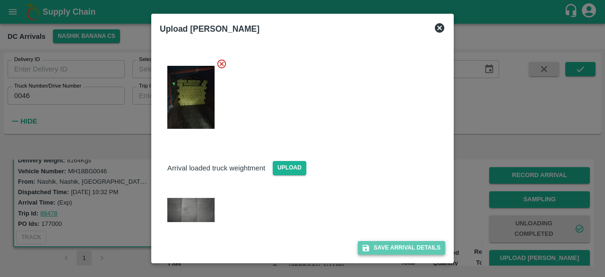
click at [394, 250] on button "Save Arrival Details" at bounding box center [402, 248] width 88 height 14
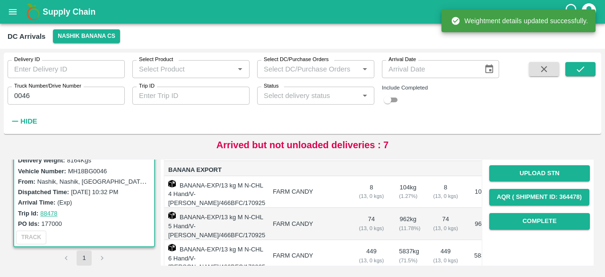
scroll to position [133, 0]
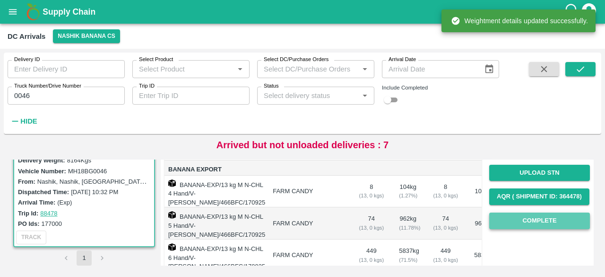
click at [535, 213] on button "Complete" at bounding box center [540, 220] width 101 height 17
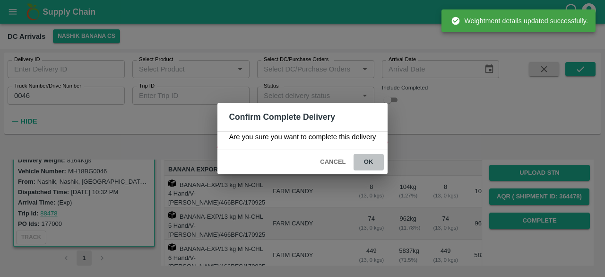
click at [367, 158] on button "ok" at bounding box center [369, 162] width 30 height 17
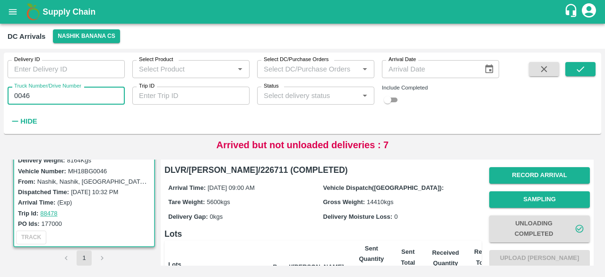
click at [17, 98] on input "0046" at bounding box center [66, 96] width 117 height 18
type input "3333"
click at [584, 74] on icon "submit" at bounding box center [581, 69] width 10 height 10
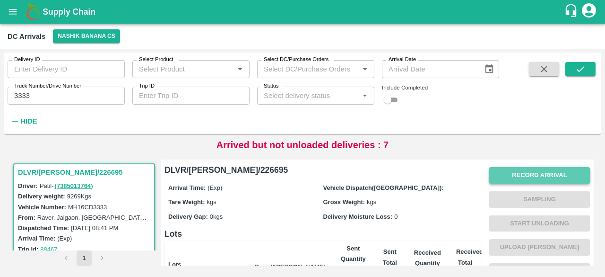
click at [539, 172] on button "Record Arrival" at bounding box center [540, 175] width 101 height 17
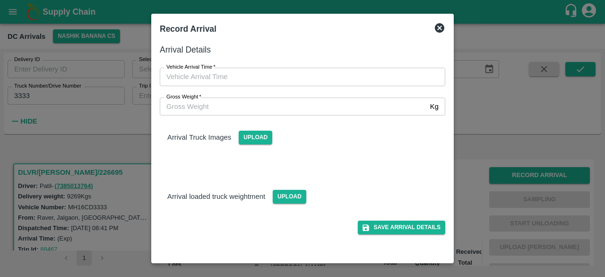
type input "DD/MM/YYYY hh:mm aa"
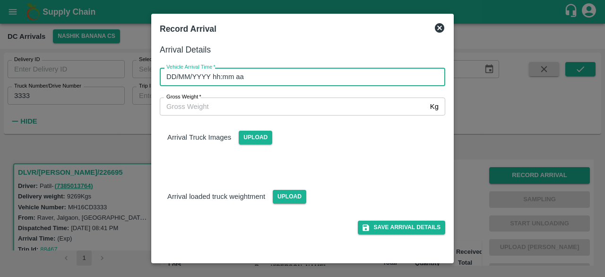
click at [264, 76] on input "DD/MM/YYYY hh:mm aa" at bounding box center [299, 77] width 279 height 18
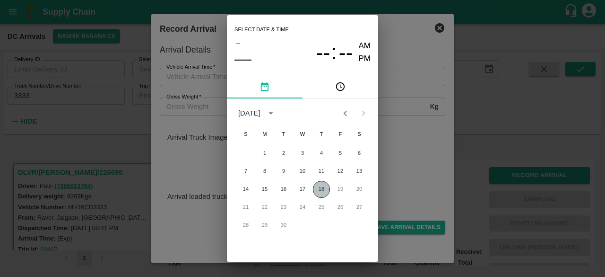
click at [321, 186] on button "18" at bounding box center [321, 189] width 17 height 17
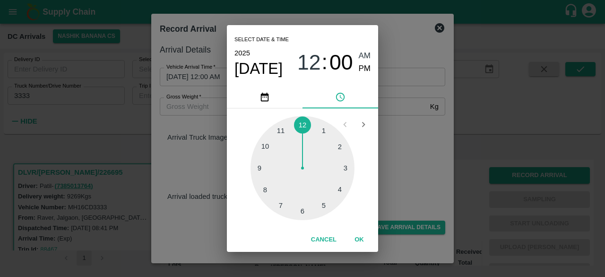
click at [268, 168] on div at bounding box center [303, 168] width 104 height 104
click at [264, 192] on div at bounding box center [303, 168] width 104 height 104
type input "[DATE] 09:40 AM"
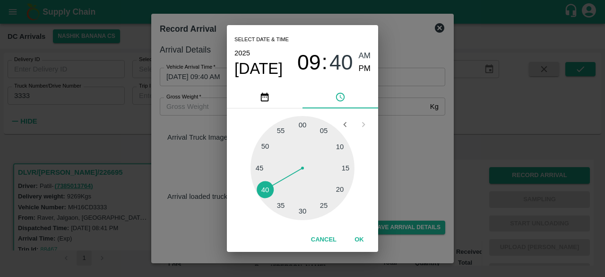
click at [392, 141] on div "Select date & time [DATE] 09 : 40 AM PM 05 10 15 20 25 30 35 40 45 50 55 00 Can…" at bounding box center [302, 138] width 605 height 277
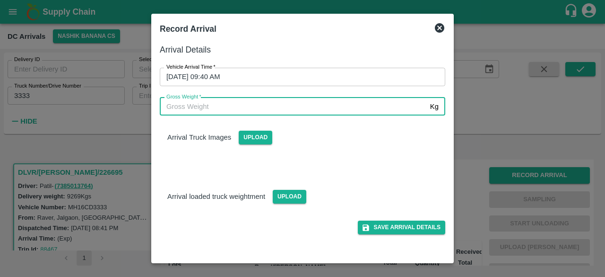
click at [197, 110] on input "Gross Weight   *" at bounding box center [293, 106] width 267 height 18
type input "16870"
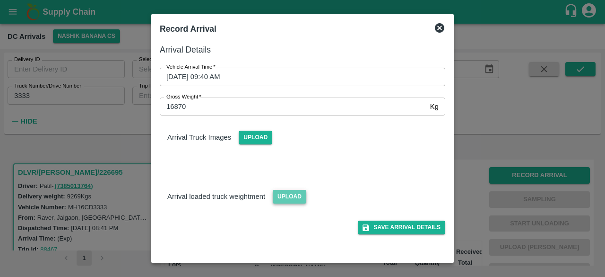
click at [295, 197] on span "Upload" at bounding box center [290, 197] width 34 height 14
click at [0, 0] on input "Upload" at bounding box center [0, 0] width 0 height 0
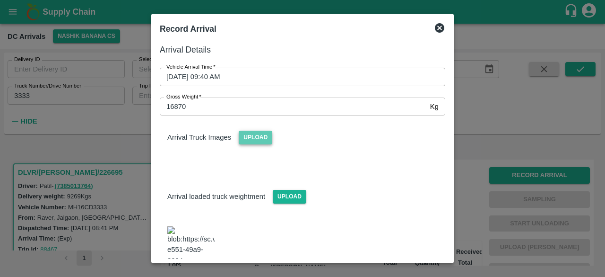
click at [262, 144] on span "Upload" at bounding box center [256, 138] width 34 height 14
click at [0, 0] on input "Upload" at bounding box center [0, 0] width 0 height 0
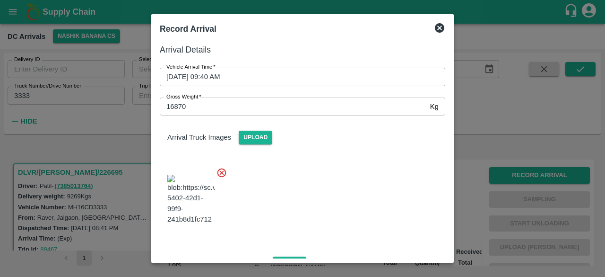
scroll to position [104, 0]
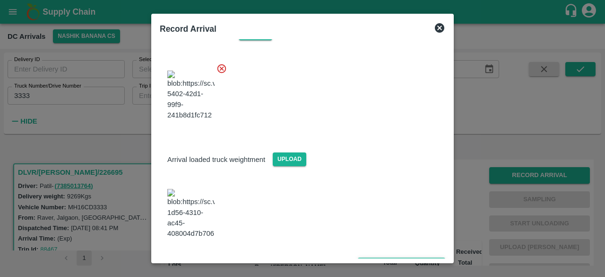
click at [384, 257] on button "Save Arrival Details" at bounding box center [402, 264] width 88 height 14
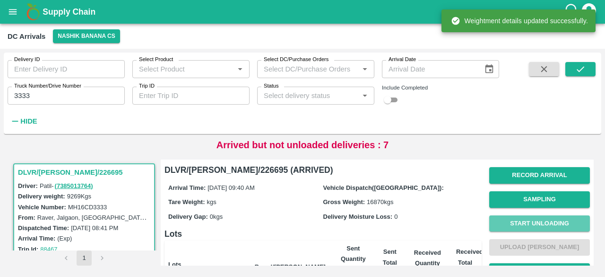
click at [542, 223] on button "Start Unloading" at bounding box center [540, 223] width 101 height 17
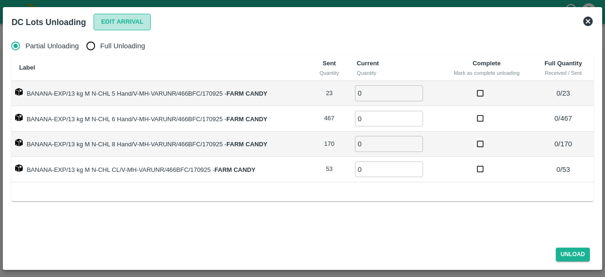
click at [125, 17] on button "Edit Arrival" at bounding box center [123, 22] width 58 height 17
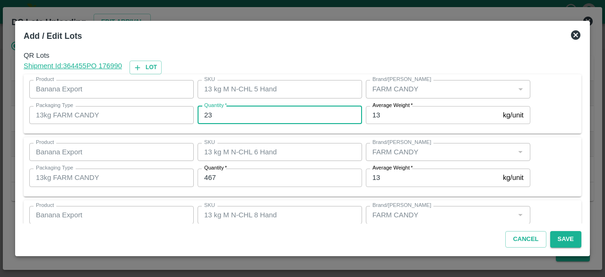
click at [207, 113] on input "23" at bounding box center [280, 115] width 165 height 18
type input "28"
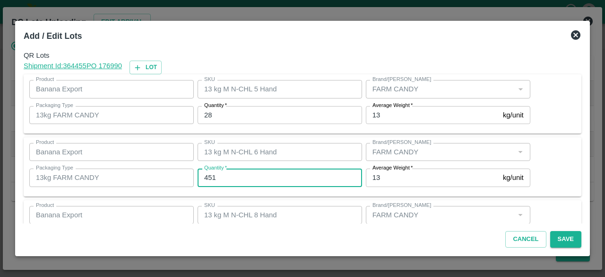
type input "451"
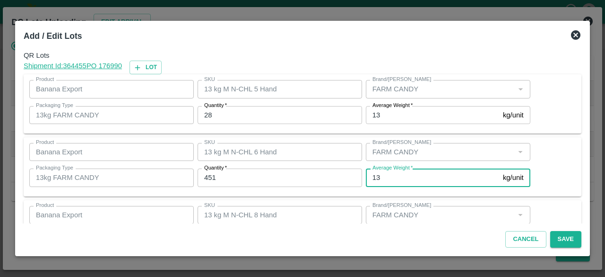
scroll to position [105, 0]
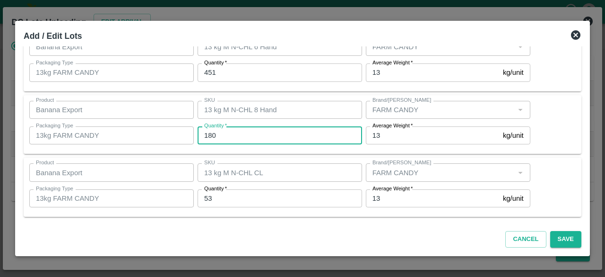
type input "180"
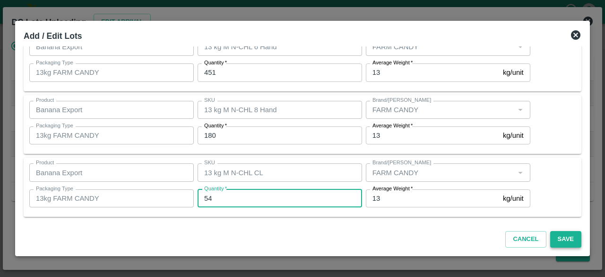
type input "54"
click at [566, 237] on button "Save" at bounding box center [566, 239] width 31 height 17
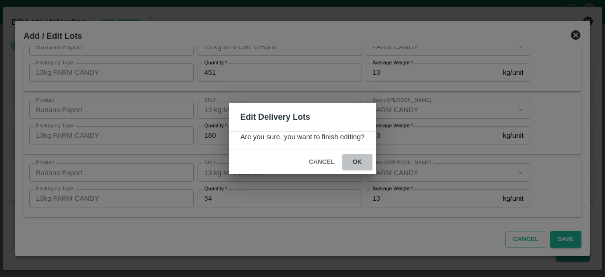
click at [357, 161] on button "ok" at bounding box center [357, 162] width 30 height 17
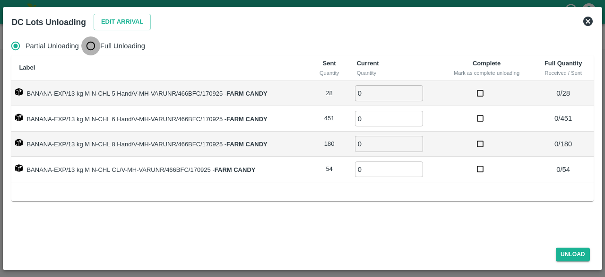
click at [95, 47] on input "Full Unloading" at bounding box center [90, 45] width 19 height 19
radio input "true"
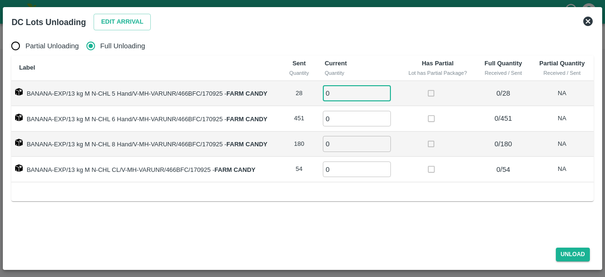
click at [339, 93] on input "0" at bounding box center [357, 93] width 68 height 16
type input "28"
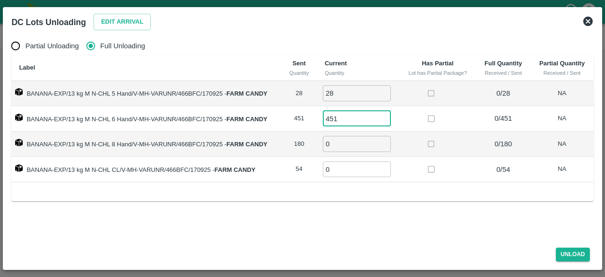
type input "451"
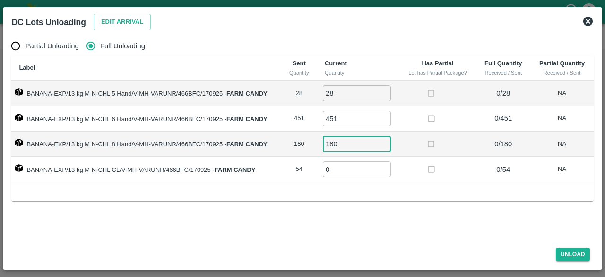
type input "180"
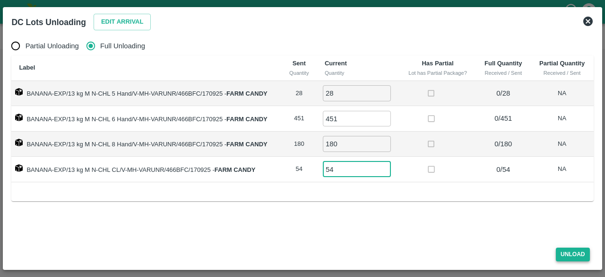
type input "54"
click at [572, 253] on button "Unload" at bounding box center [573, 254] width 34 height 14
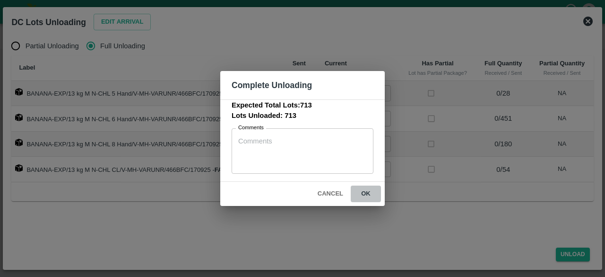
click at [365, 193] on button "ok" at bounding box center [366, 193] width 30 height 17
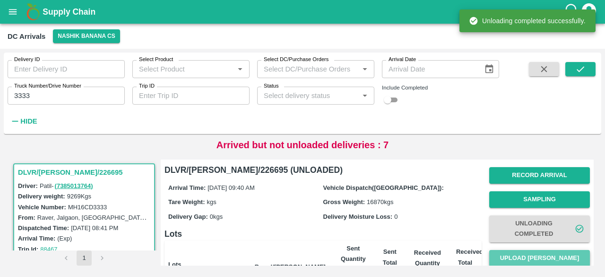
click at [539, 254] on button "Upload [PERSON_NAME]" at bounding box center [540, 258] width 101 height 17
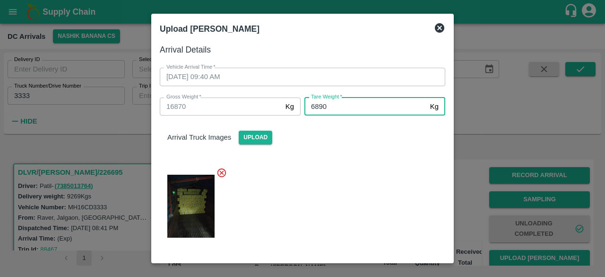
type input "6890"
click at [359, 187] on div at bounding box center [298, 203] width 293 height 88
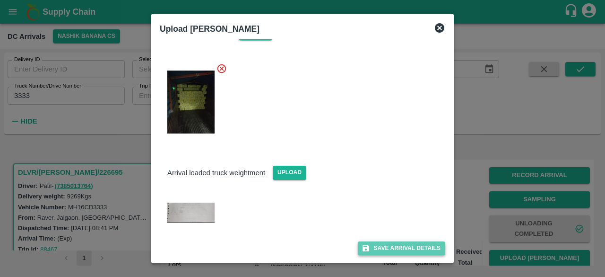
click at [385, 245] on button "Save Arrival Details" at bounding box center [402, 248] width 88 height 14
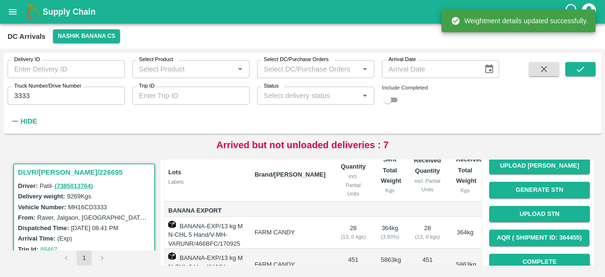
scroll to position [93, 0]
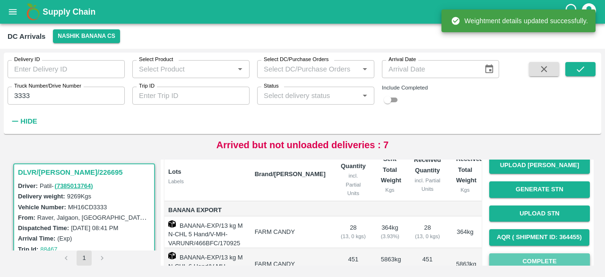
click at [542, 258] on button "Complete" at bounding box center [540, 261] width 101 height 17
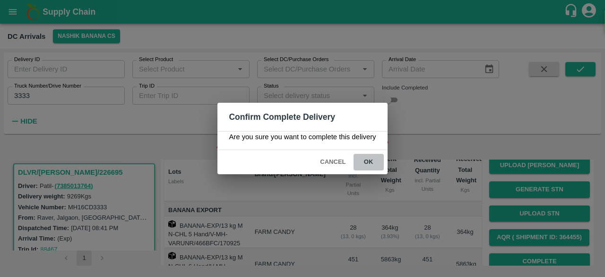
click at [367, 163] on button "ok" at bounding box center [369, 162] width 30 height 17
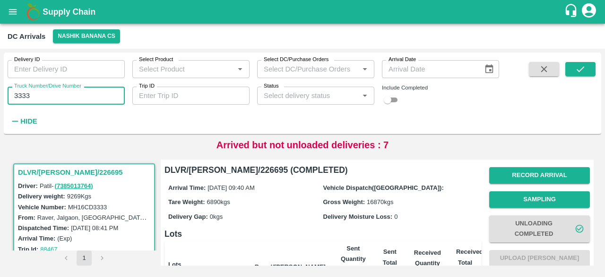
click at [26, 95] on input "3333" at bounding box center [66, 96] width 117 height 18
type input "3333"
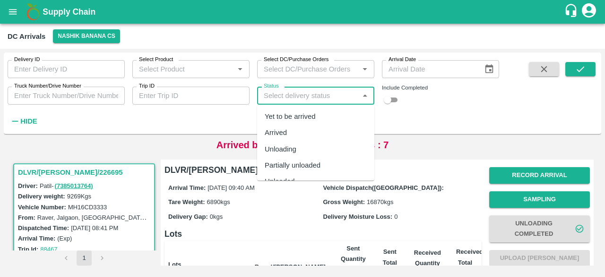
drag, startPoint x: 323, startPoint y: 100, endPoint x: 320, endPoint y: 113, distance: 13.5
click at [320, 113] on body "Supply Chain DC Arrivals Nashik Banana CS Delivery ID Delivery ID Select Produc…" at bounding box center [302, 138] width 605 height 277
click at [320, 113] on div "Yet to be arrived" at bounding box center [315, 116] width 117 height 16
type input "Yet to be arrived"
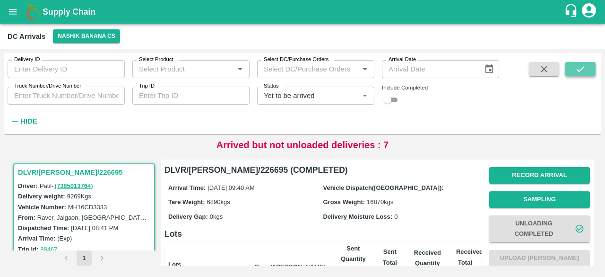
click at [575, 72] on button "submit" at bounding box center [581, 69] width 30 height 14
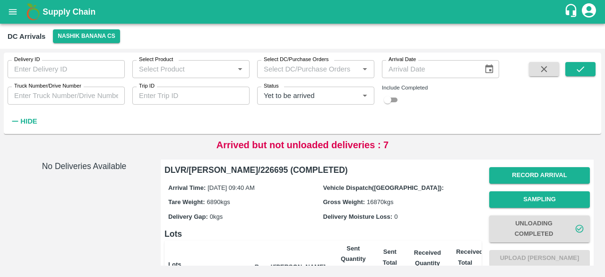
click at [350, 98] on icon "Clear" at bounding box center [353, 95] width 9 height 9
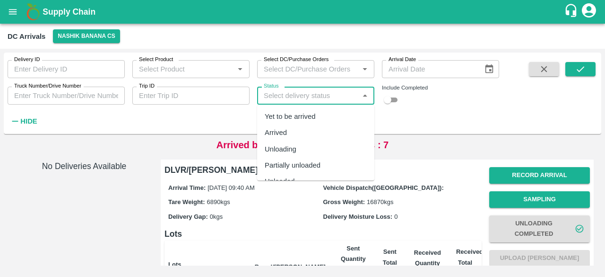
click at [324, 96] on input "Status" at bounding box center [308, 95] width 96 height 12
click at [306, 136] on div "Arrived" at bounding box center [315, 133] width 117 height 16
type input "Arrived"
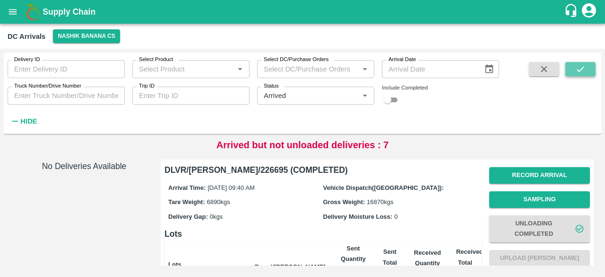
click at [579, 71] on icon "submit" at bounding box center [581, 69] width 8 height 6
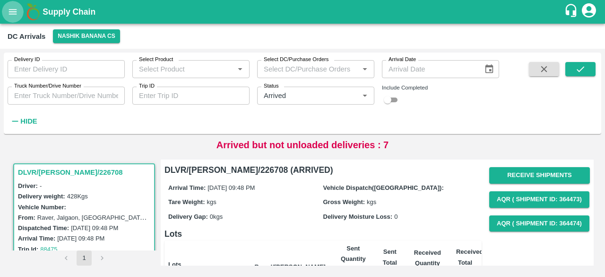
click at [6, 11] on button "open drawer" at bounding box center [13, 12] width 22 height 22
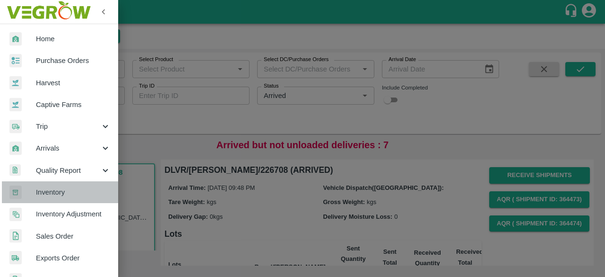
click at [61, 193] on span "Inventory" at bounding box center [73, 192] width 75 height 10
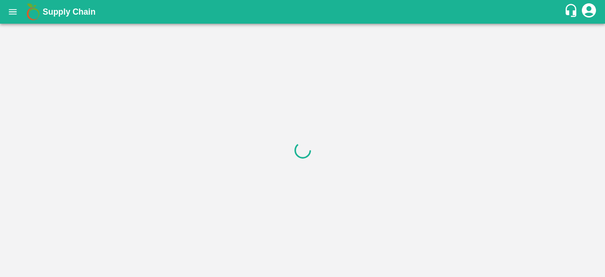
drag, startPoint x: 61, startPoint y: 193, endPoint x: 69, endPoint y: 66, distance: 127.0
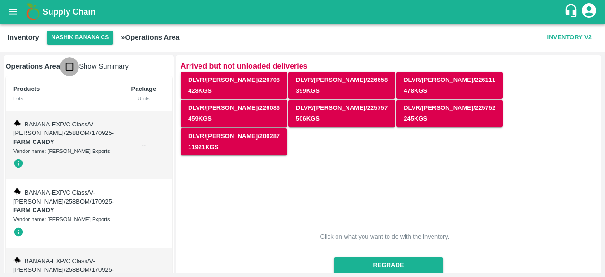
click at [70, 69] on input "checkbox" at bounding box center [69, 66] width 19 height 19
checkbox input "true"
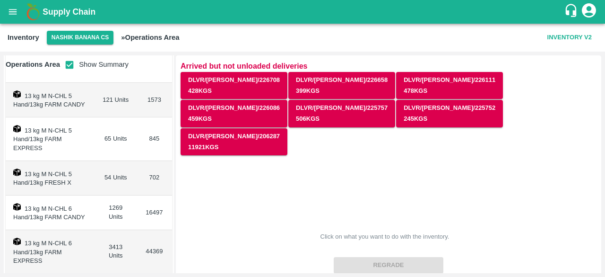
scroll to position [492, 0]
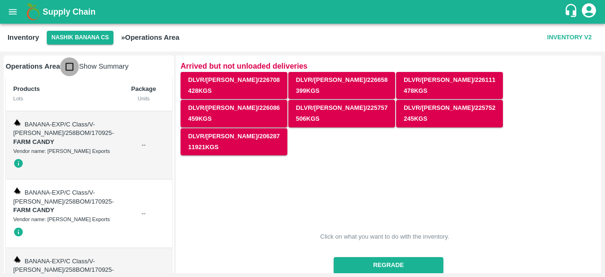
click at [68, 67] on input "checkbox" at bounding box center [69, 66] width 19 height 19
checkbox input "true"
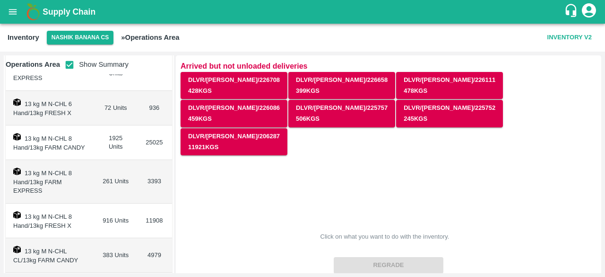
scroll to position [359, 0]
